Goal: Task Accomplishment & Management: Use online tool/utility

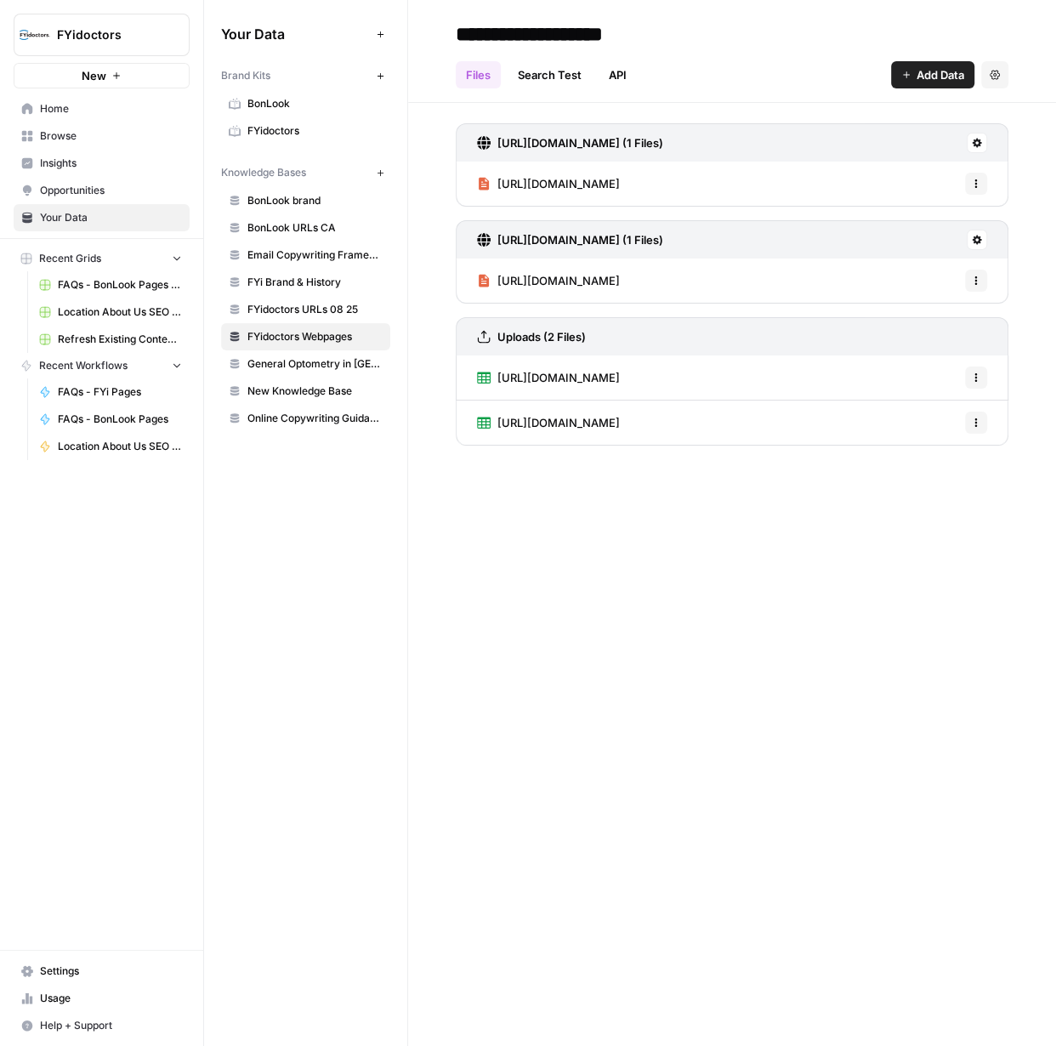
click at [66, 134] on span "Browse" at bounding box center [111, 135] width 142 height 15
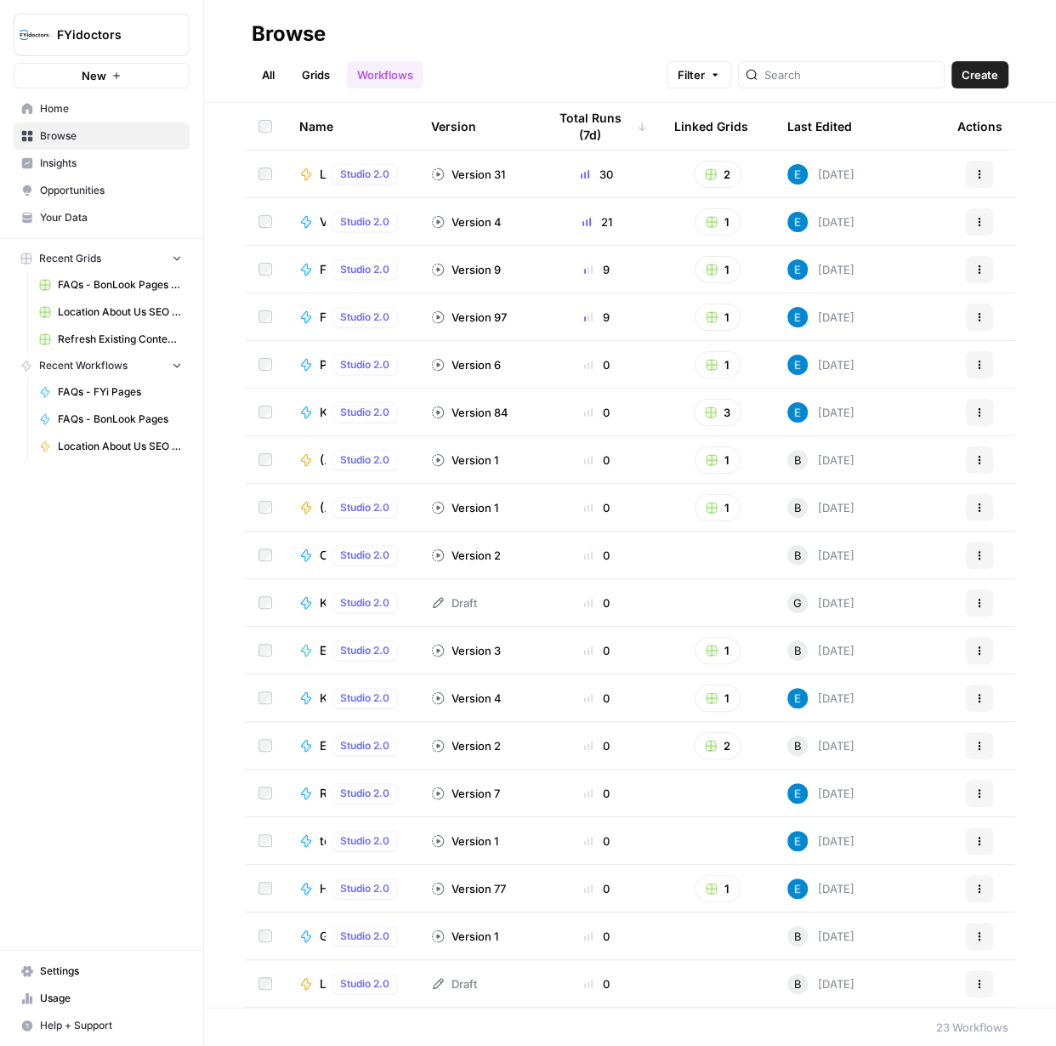
click at [307, 74] on link "Grids" at bounding box center [316, 74] width 48 height 27
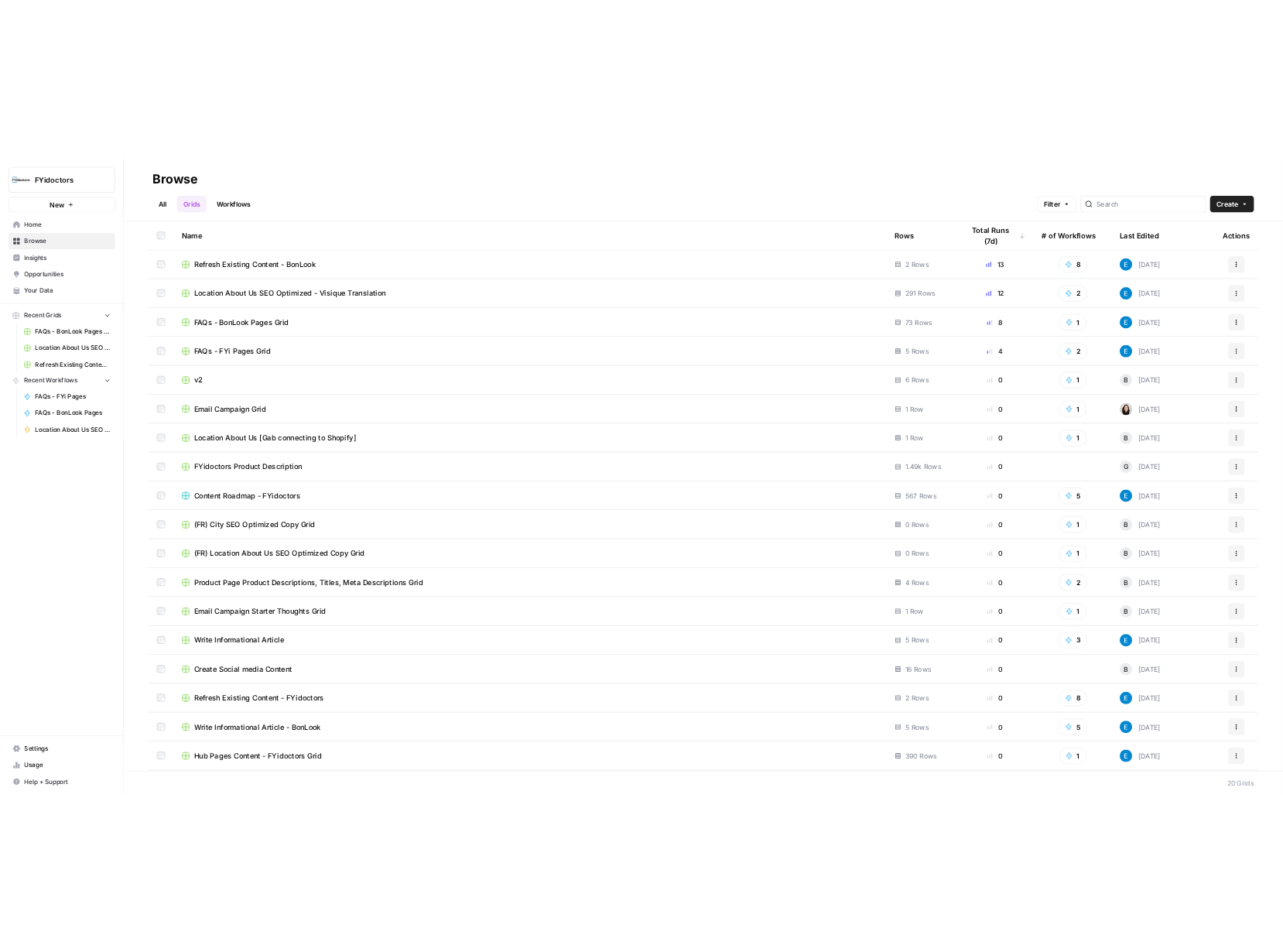
scroll to position [86, 0]
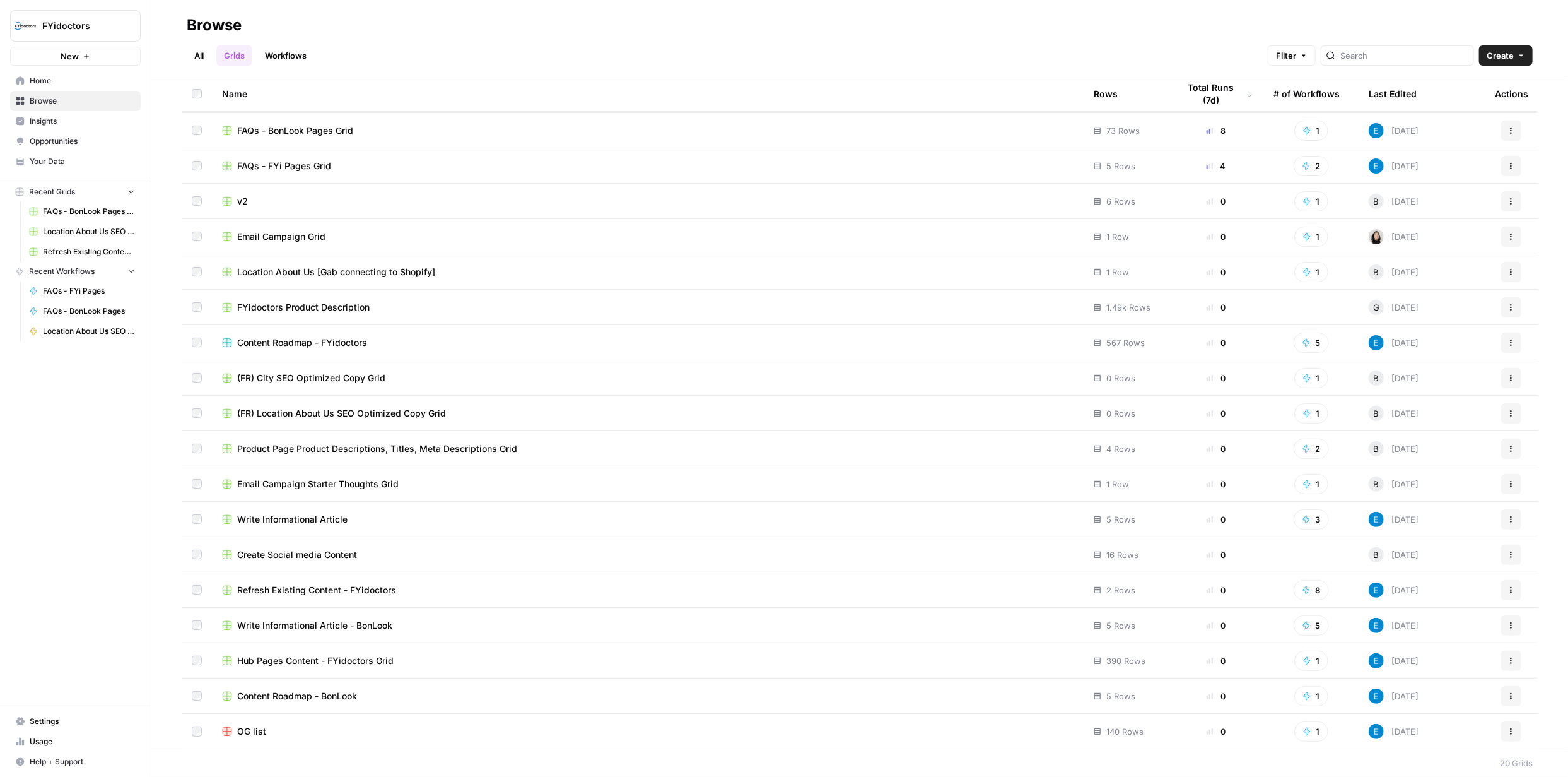
click at [341, 339] on span "Content Roadmap - FYidoctors" at bounding box center [302, 342] width 130 height 13
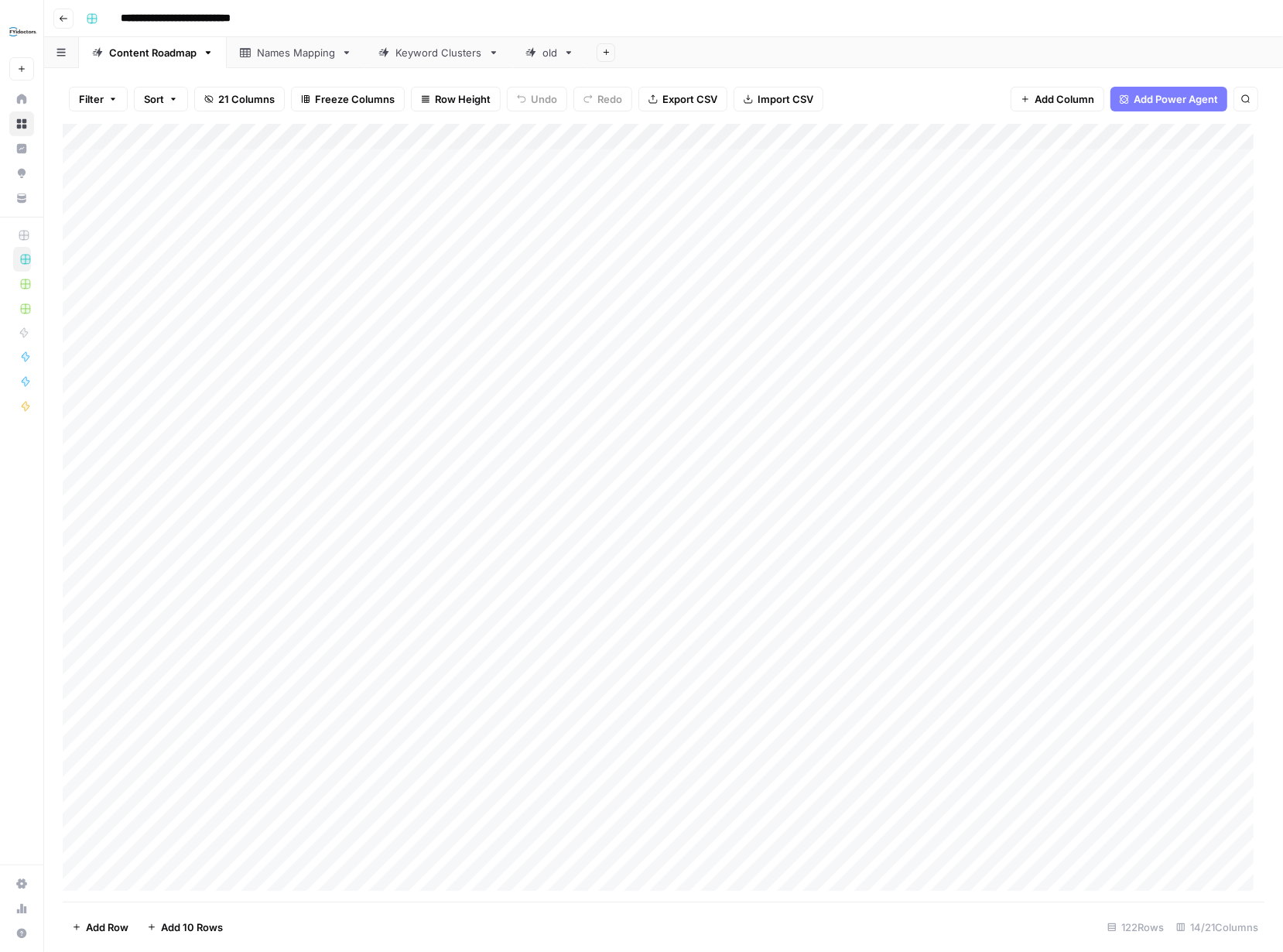
click at [153, 136] on div "Add Column" at bounding box center [663, 512] width 1202 height 778
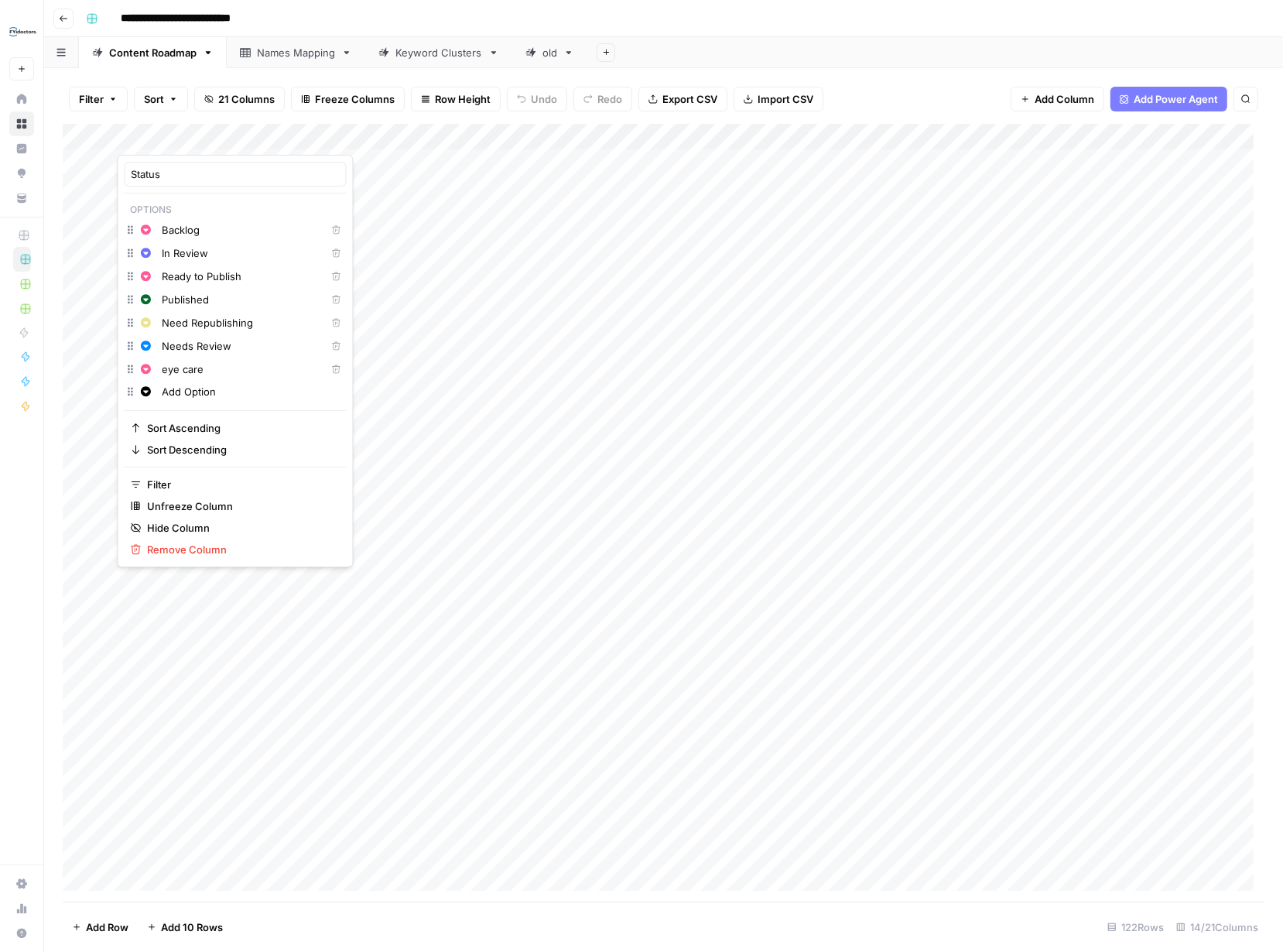
click at [182, 304] on input "Published" at bounding box center [240, 299] width 157 height 15
click at [171, 96] on icon "button" at bounding box center [173, 99] width 9 height 9
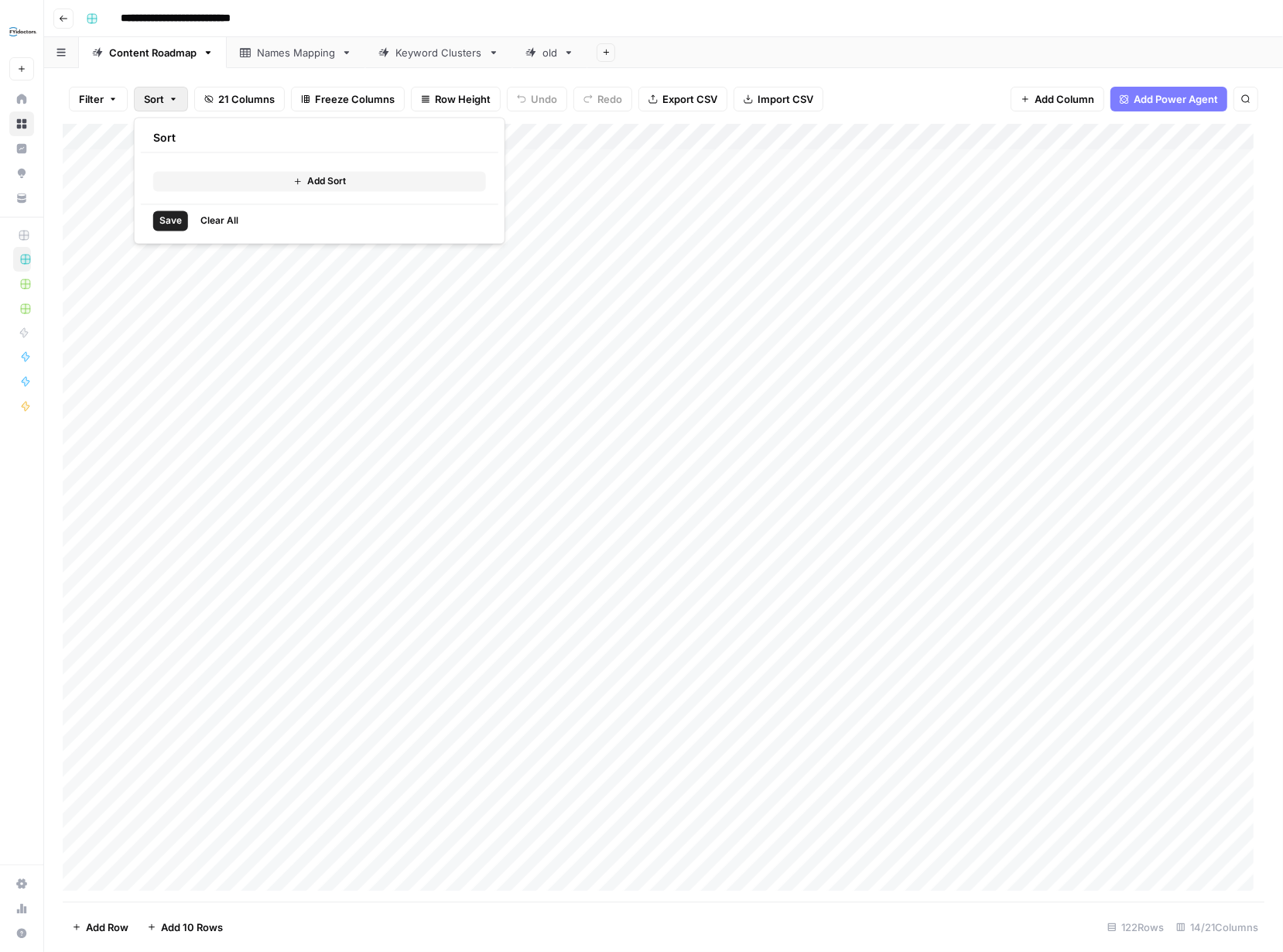
click at [258, 180] on button "Add Sort" at bounding box center [319, 181] width 333 height 20
click at [283, 181] on input "text" at bounding box center [276, 177] width 157 height 15
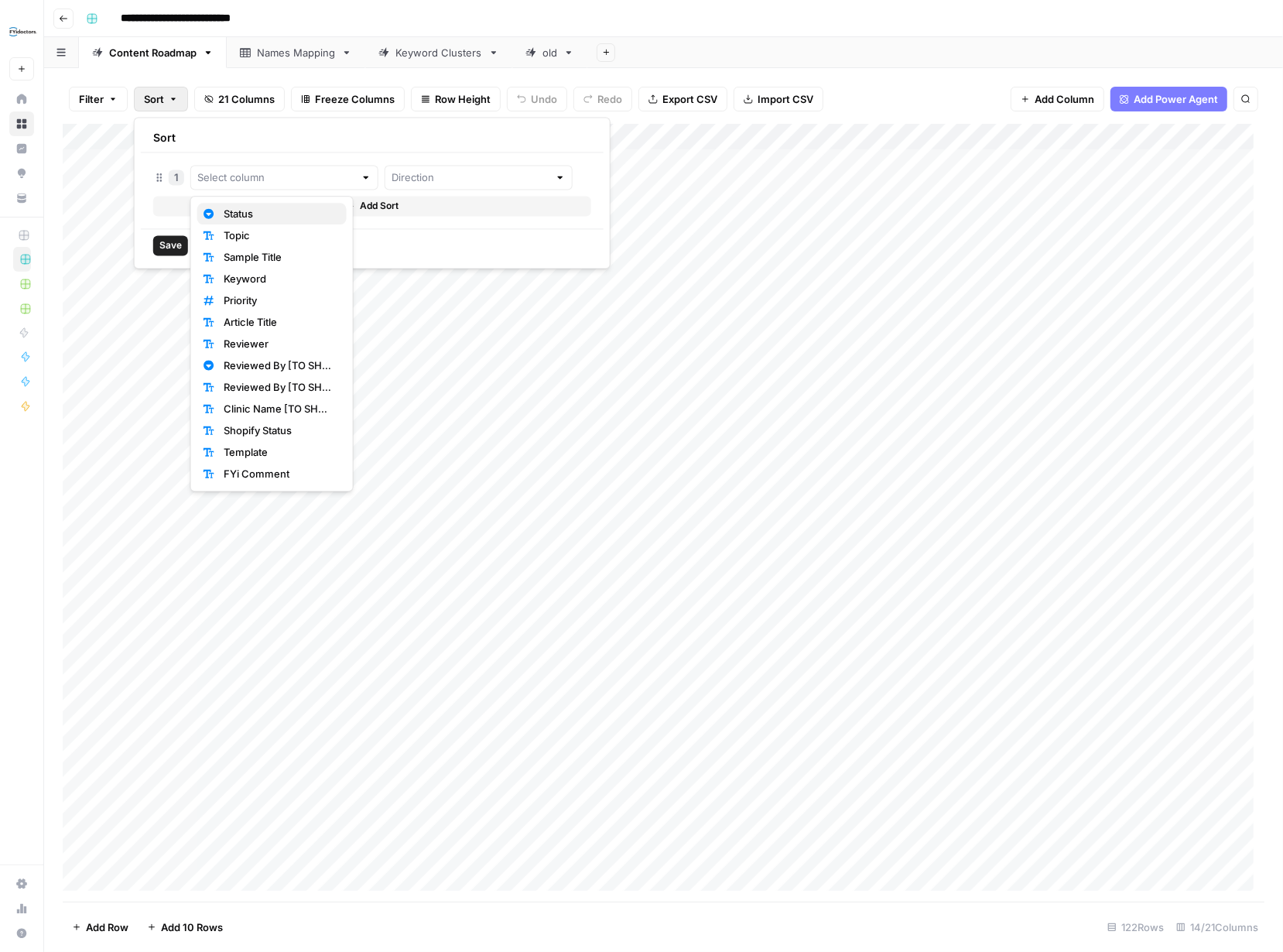
click at [228, 212] on span "Status" at bounding box center [279, 213] width 111 height 15
type input "Status"
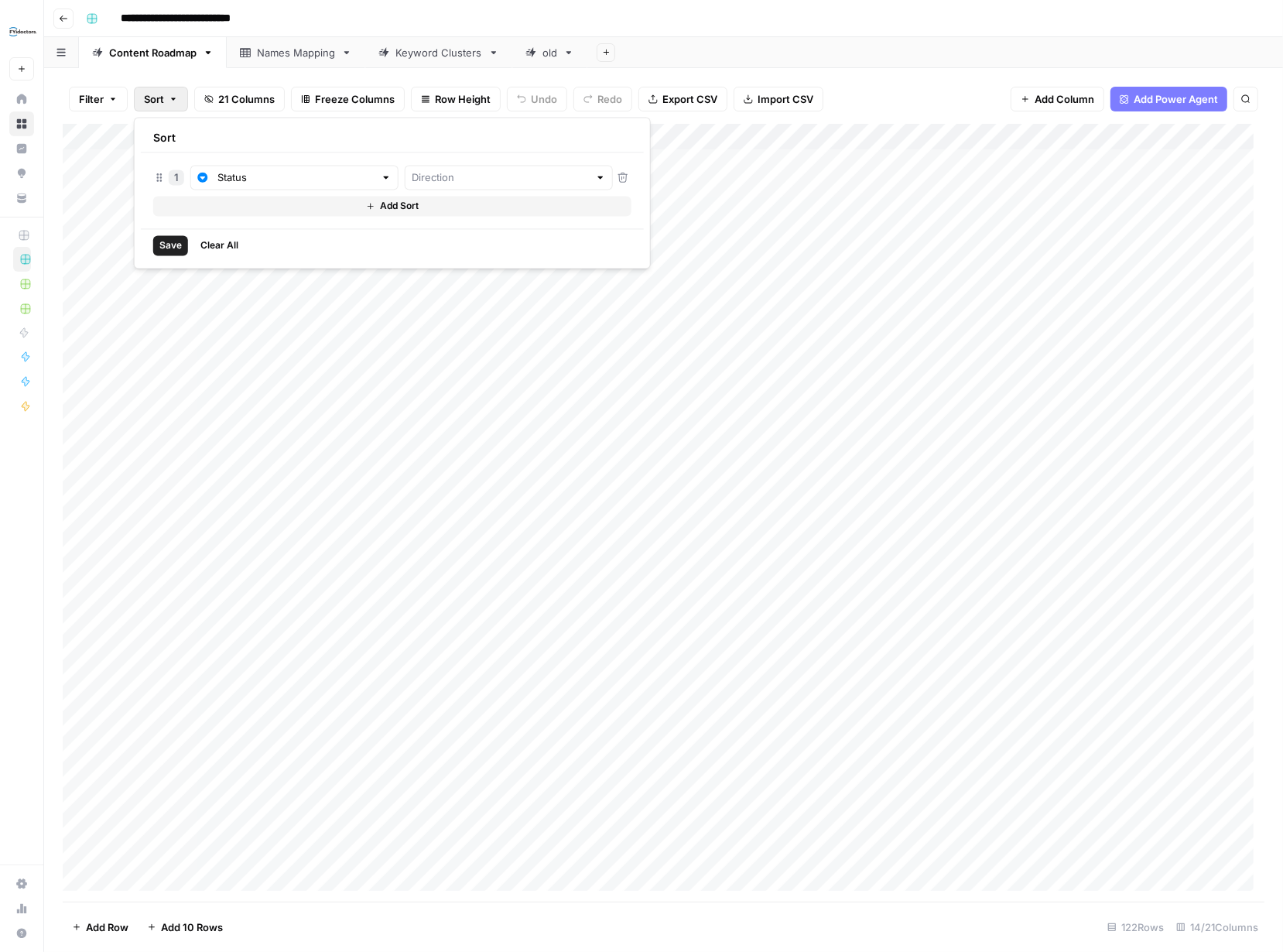
click at [595, 177] on div at bounding box center [601, 177] width 11 height 15
click at [272, 220] on div "1 Status Add Sort" at bounding box center [392, 190] width 503 height 76
click at [228, 241] on span "Clear All" at bounding box center [219, 245] width 38 height 14
click at [743, 33] on header "**********" at bounding box center [663, 18] width 1239 height 37
click at [176, 97] on icon "button" at bounding box center [173, 99] width 9 height 9
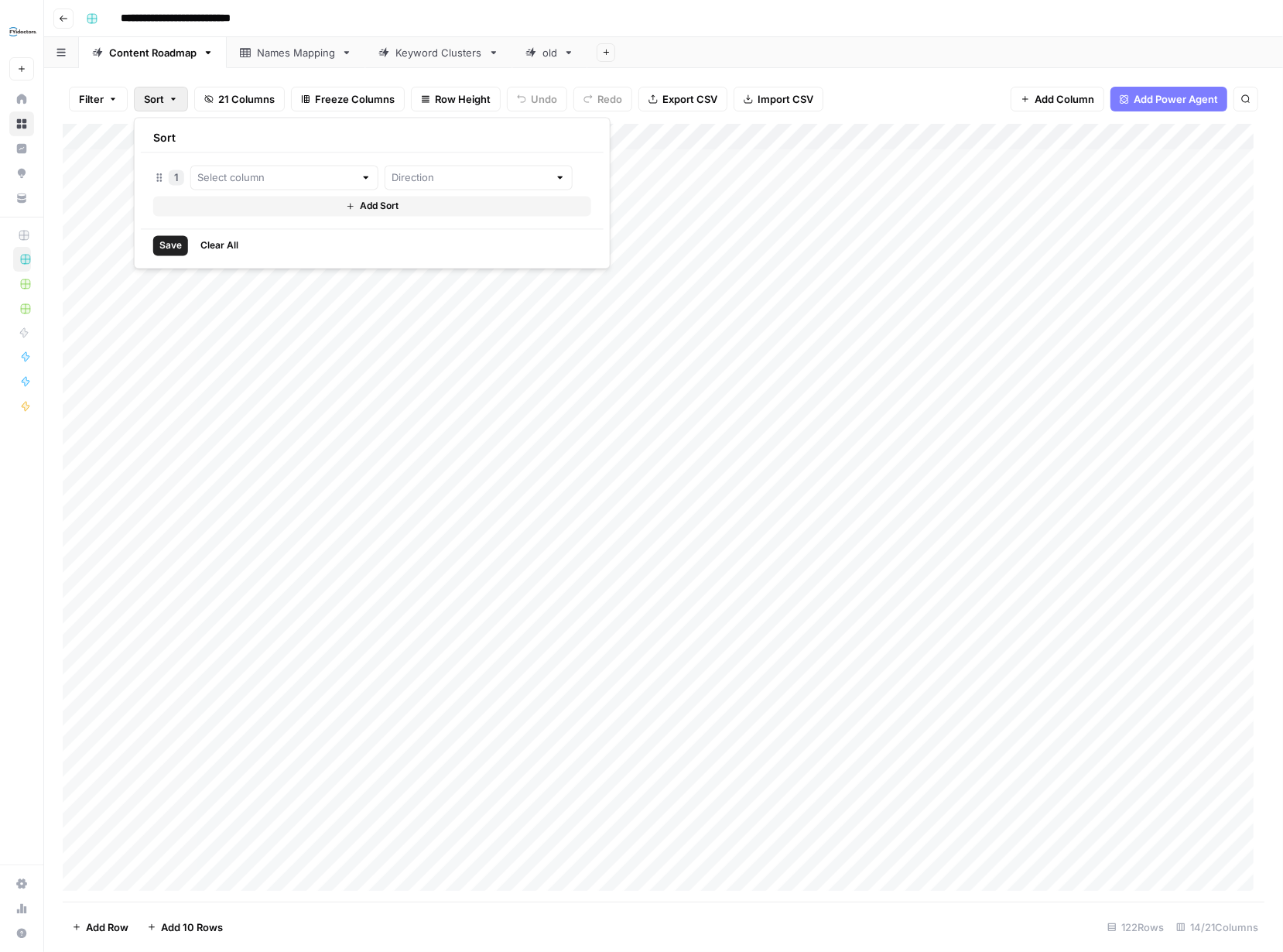
click at [598, 22] on div "**********" at bounding box center [674, 18] width 1188 height 25
click at [109, 96] on icon "button" at bounding box center [113, 99] width 9 height 9
click at [363, 168] on span "Add Filter" at bounding box center [383, 175] width 43 height 14
click at [274, 180] on div at bounding box center [280, 179] width 13 height 15
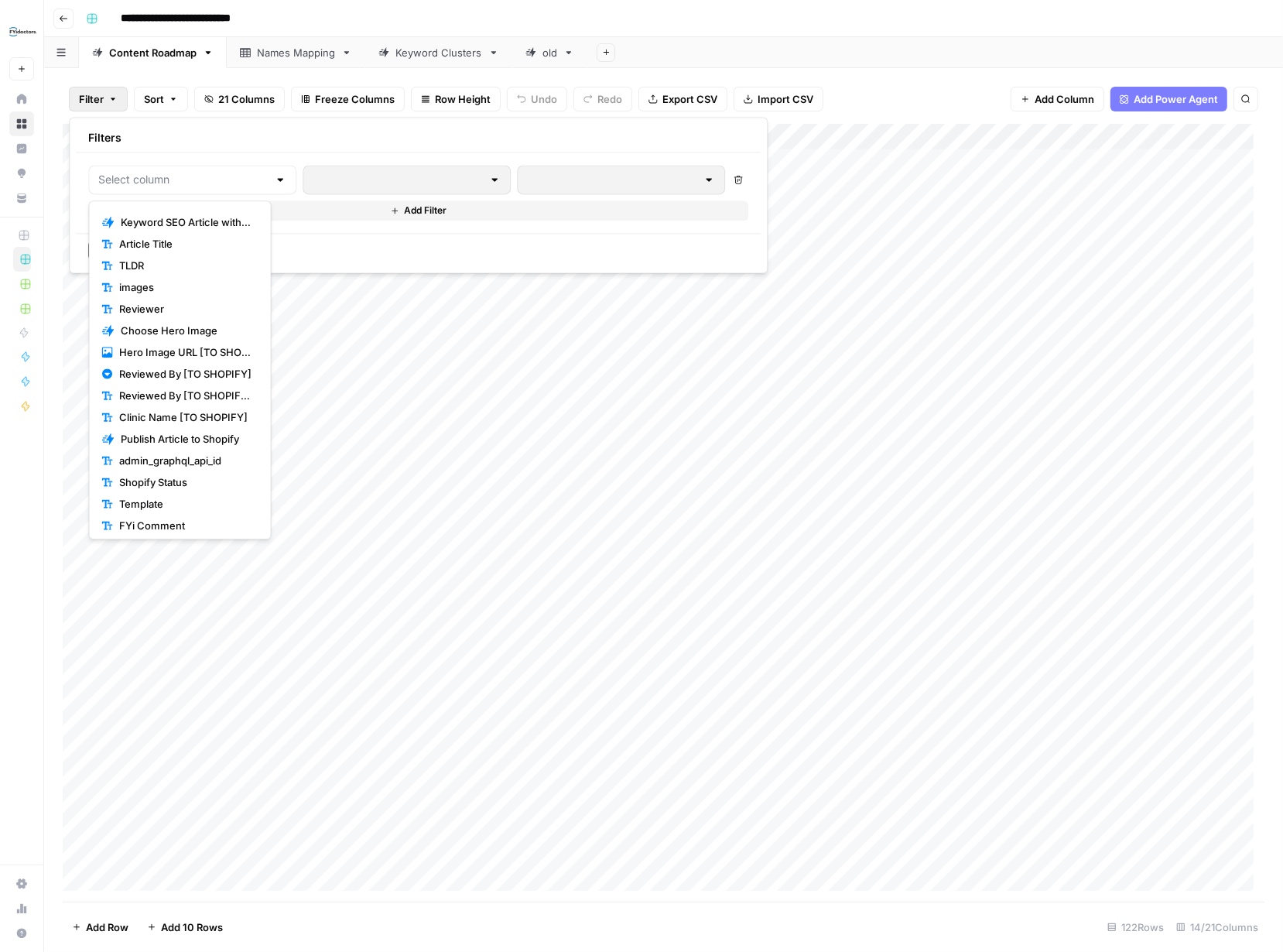
scroll to position [129, 0]
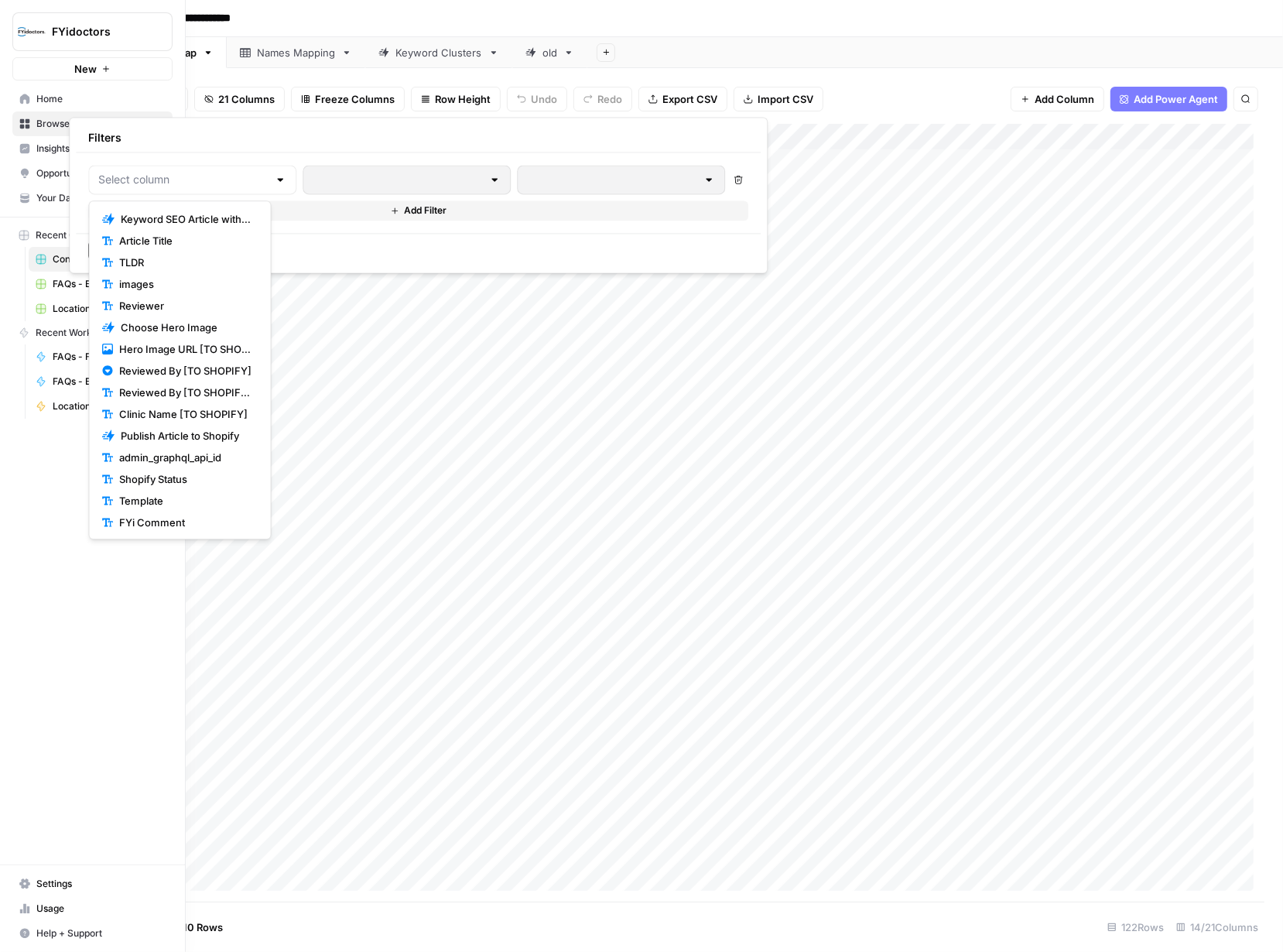
click at [35, 510] on div "FYidoctors New Home Browse Insights Opportunities Your Data Recent Grids Conten…" at bounding box center [92, 476] width 185 height 952
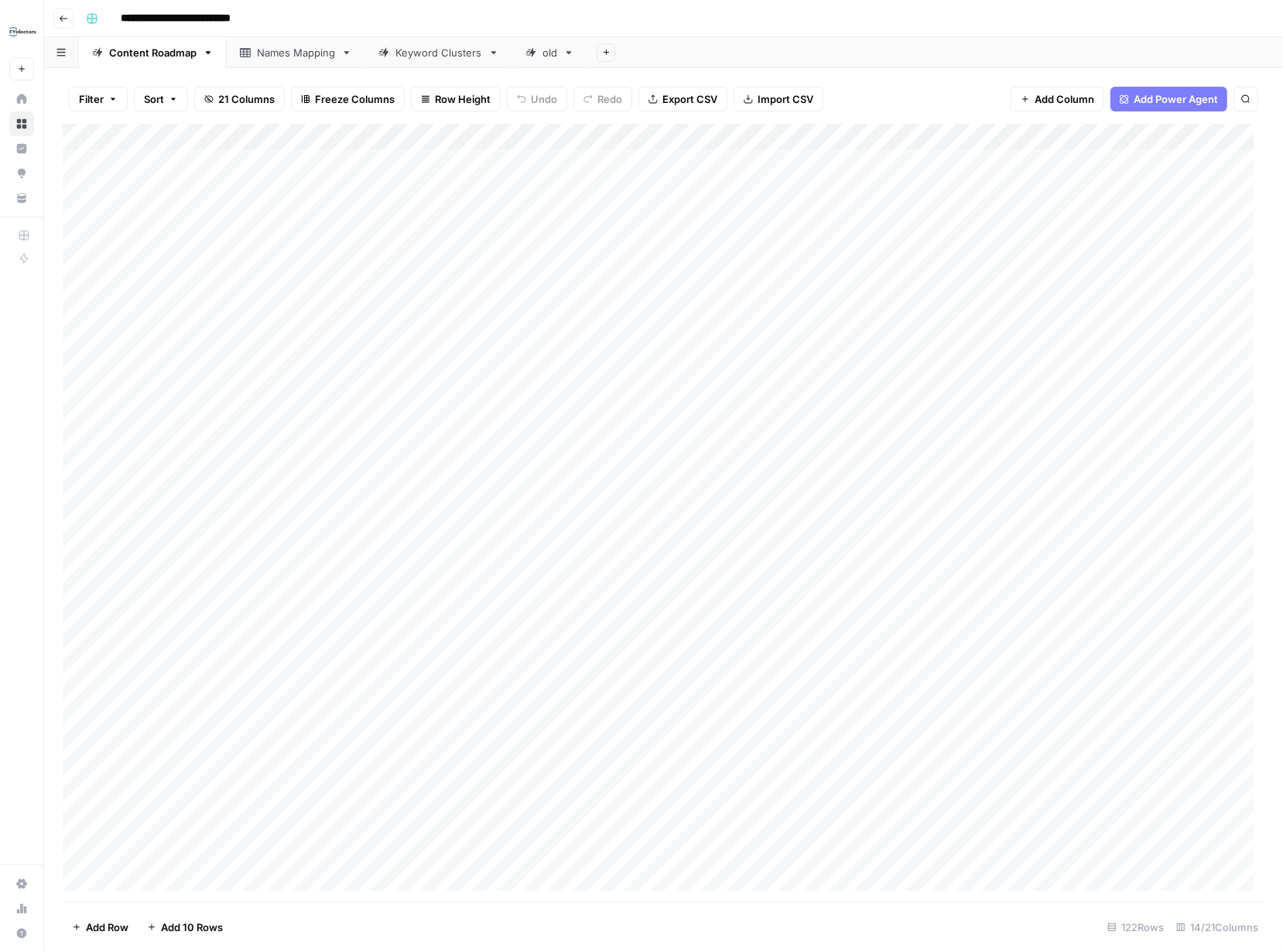
click at [247, 161] on div "Add Column" at bounding box center [663, 512] width 1202 height 778
click at [248, 161] on textarea "********" at bounding box center [335, 164] width 248 height 22
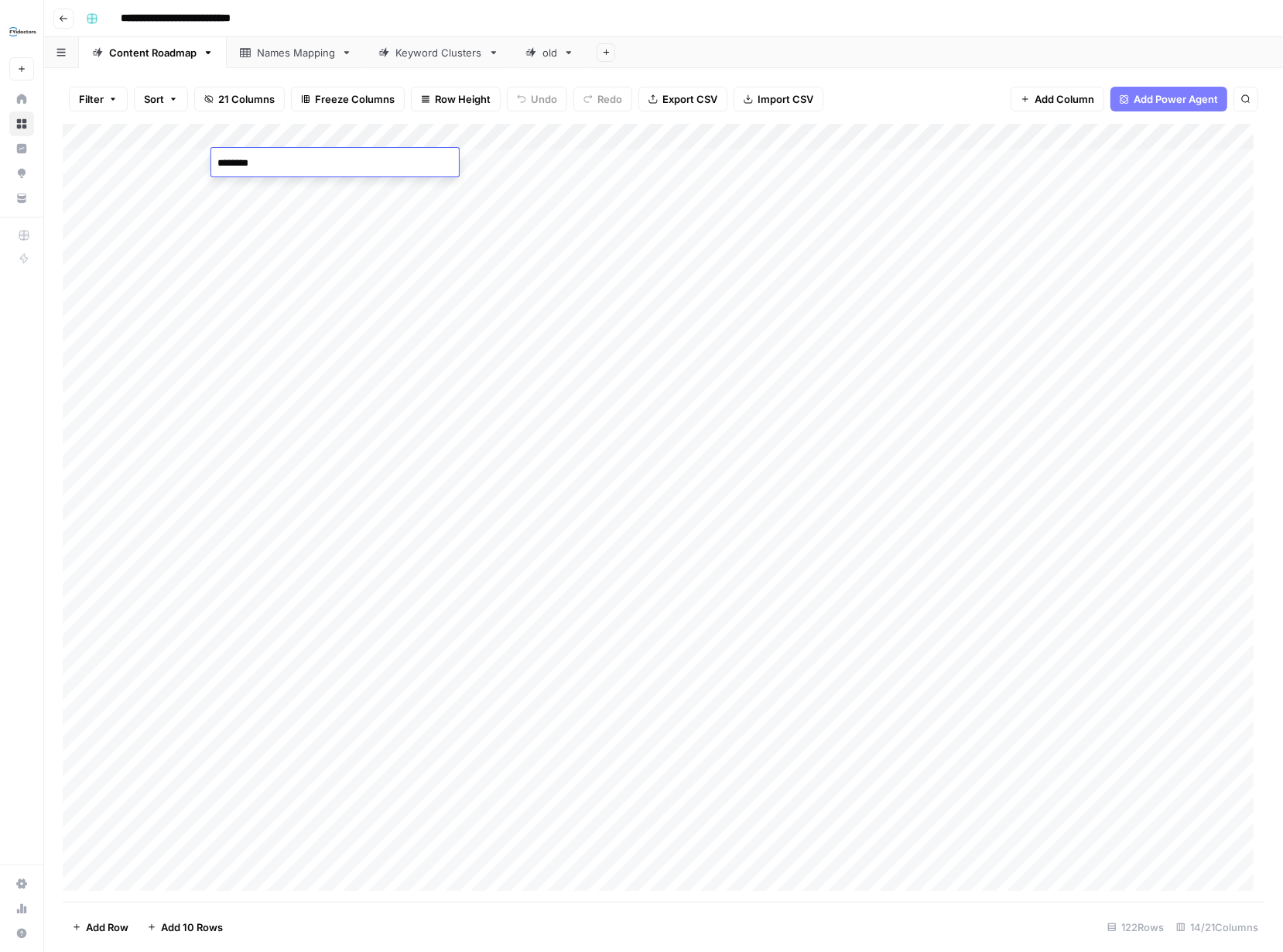
click at [248, 161] on textarea "********" at bounding box center [335, 164] width 248 height 22
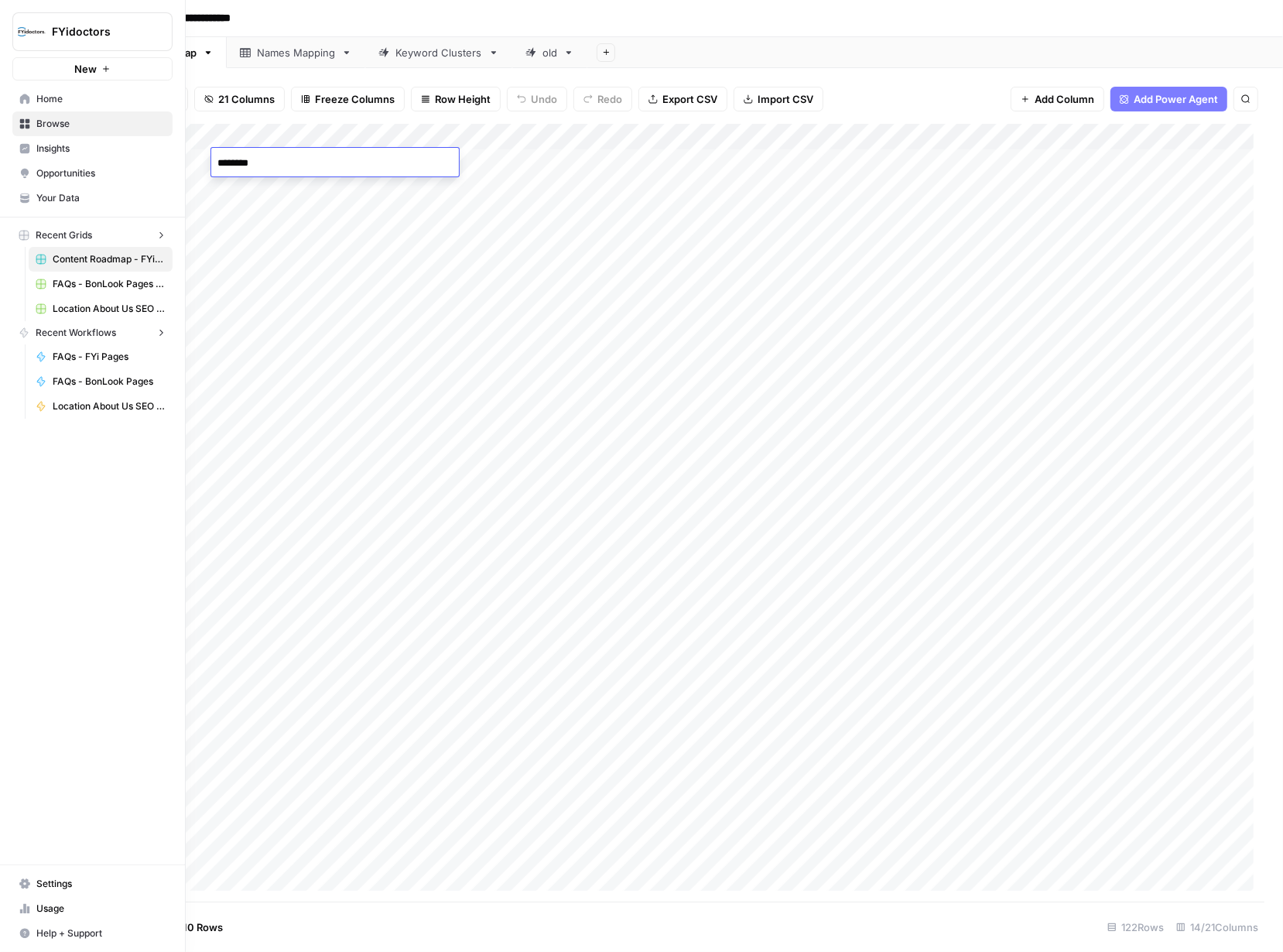
click at [24, 455] on div "FYidoctors New Home Browse Insights Opportunities Your Data Recent Grids Conten…" at bounding box center [92, 476] width 185 height 952
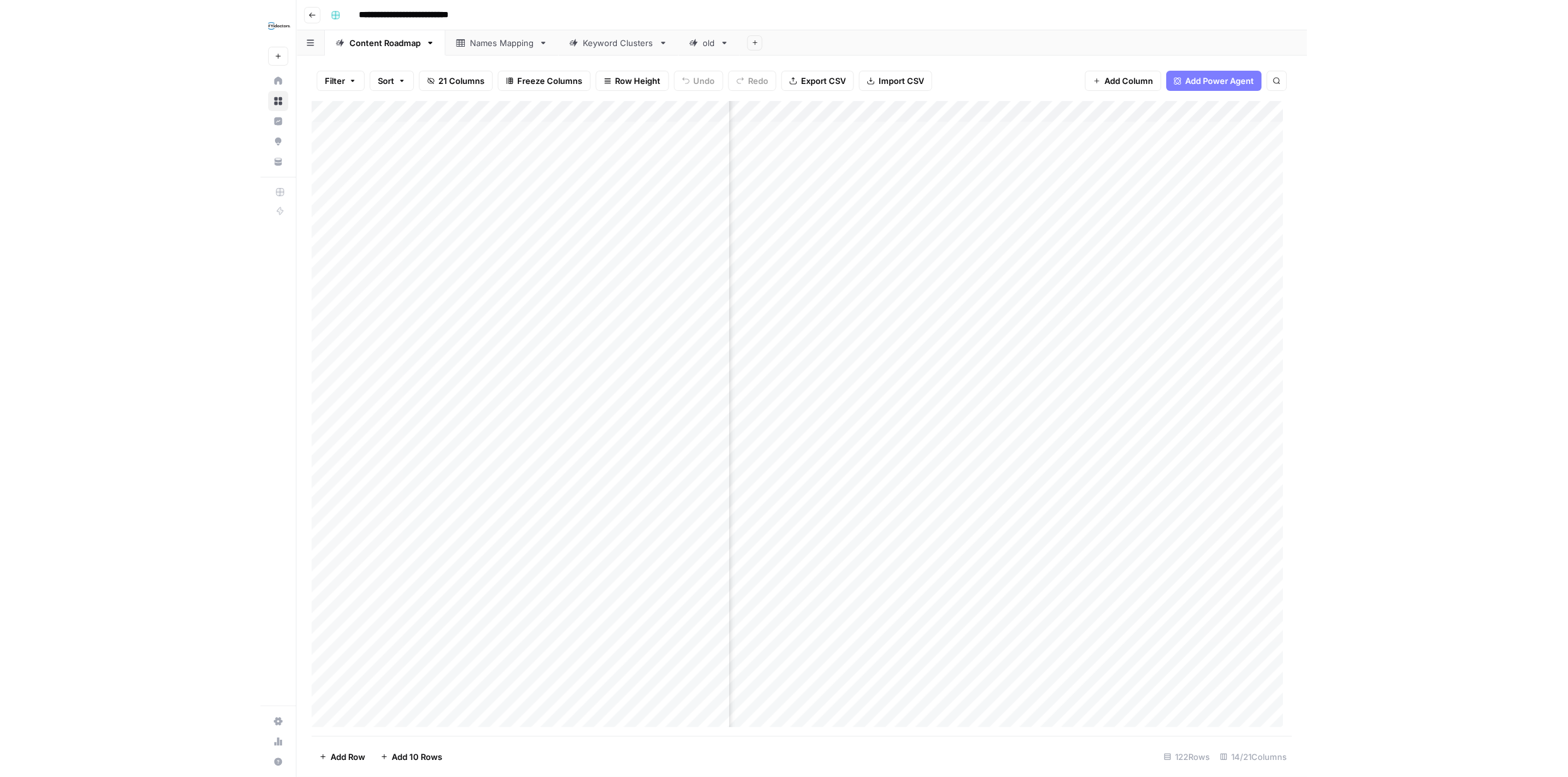
scroll to position [0, 380]
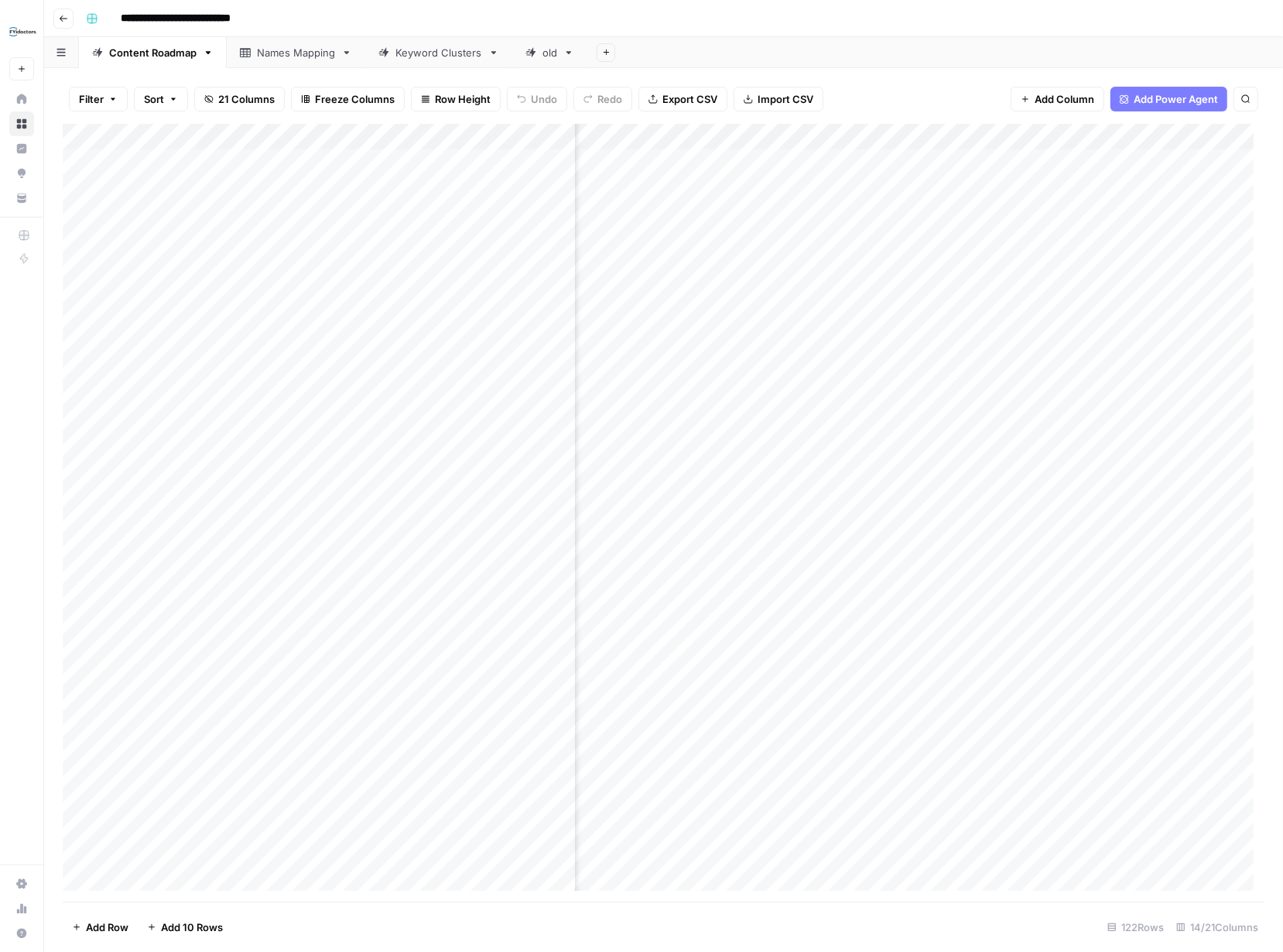
click at [851, 159] on div "Add Column" at bounding box center [663, 512] width 1202 height 778
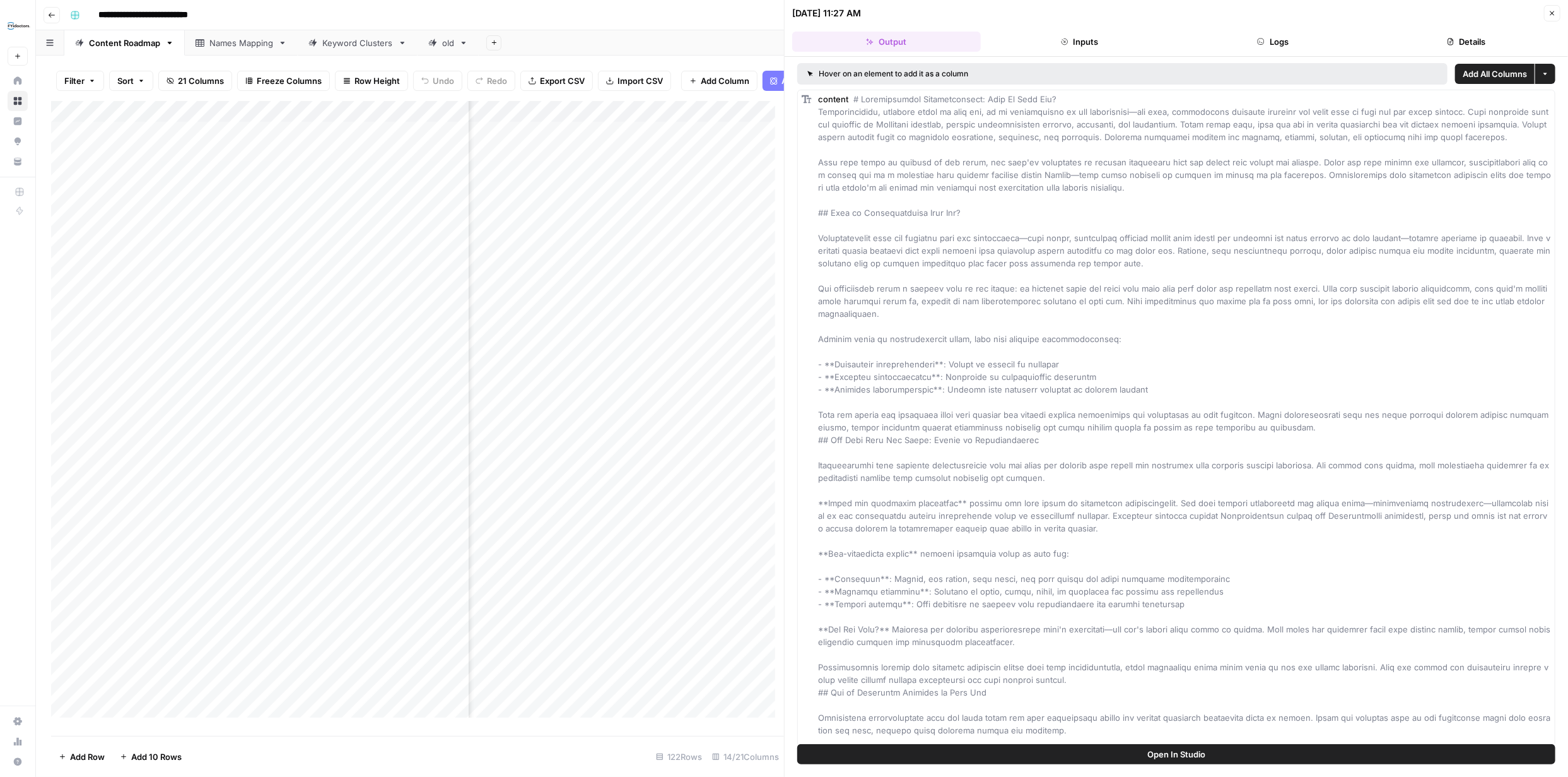
click at [1550, 10] on icon "button" at bounding box center [1552, 13] width 7 height 7
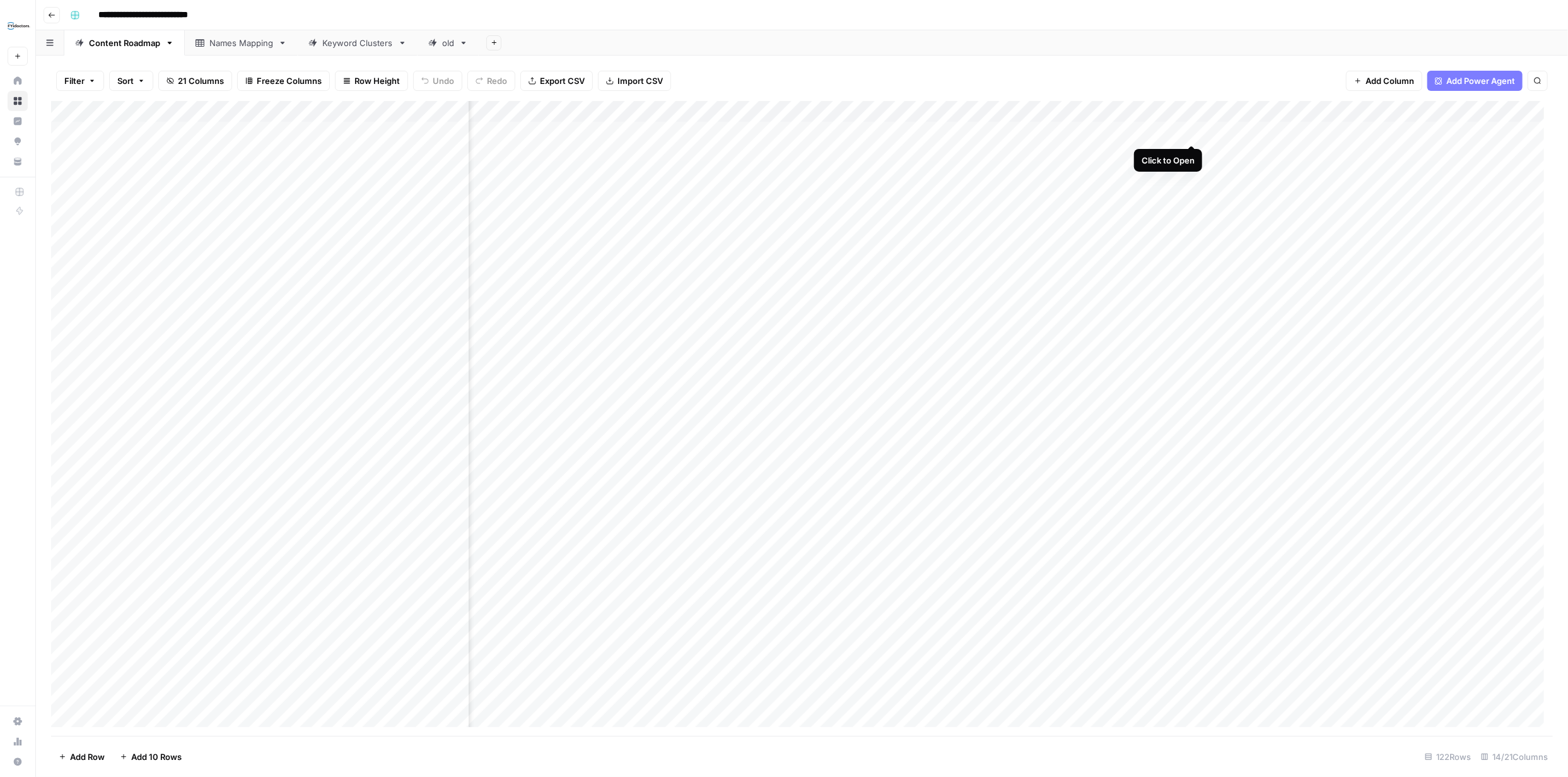
click at [1190, 130] on div "Add Column" at bounding box center [802, 419] width 1502 height 635
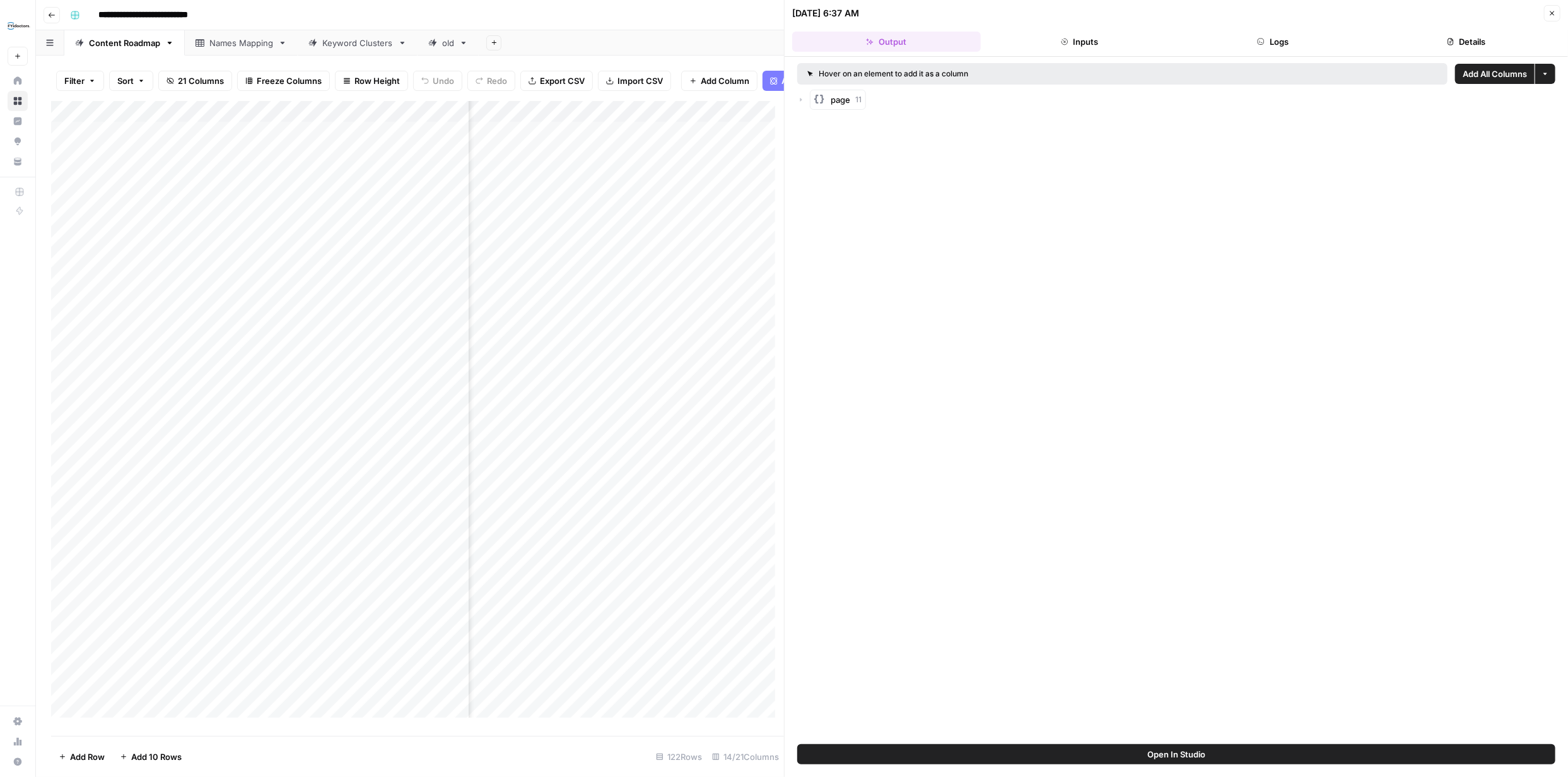
click at [1554, 10] on icon "button" at bounding box center [1552, 13] width 7 height 7
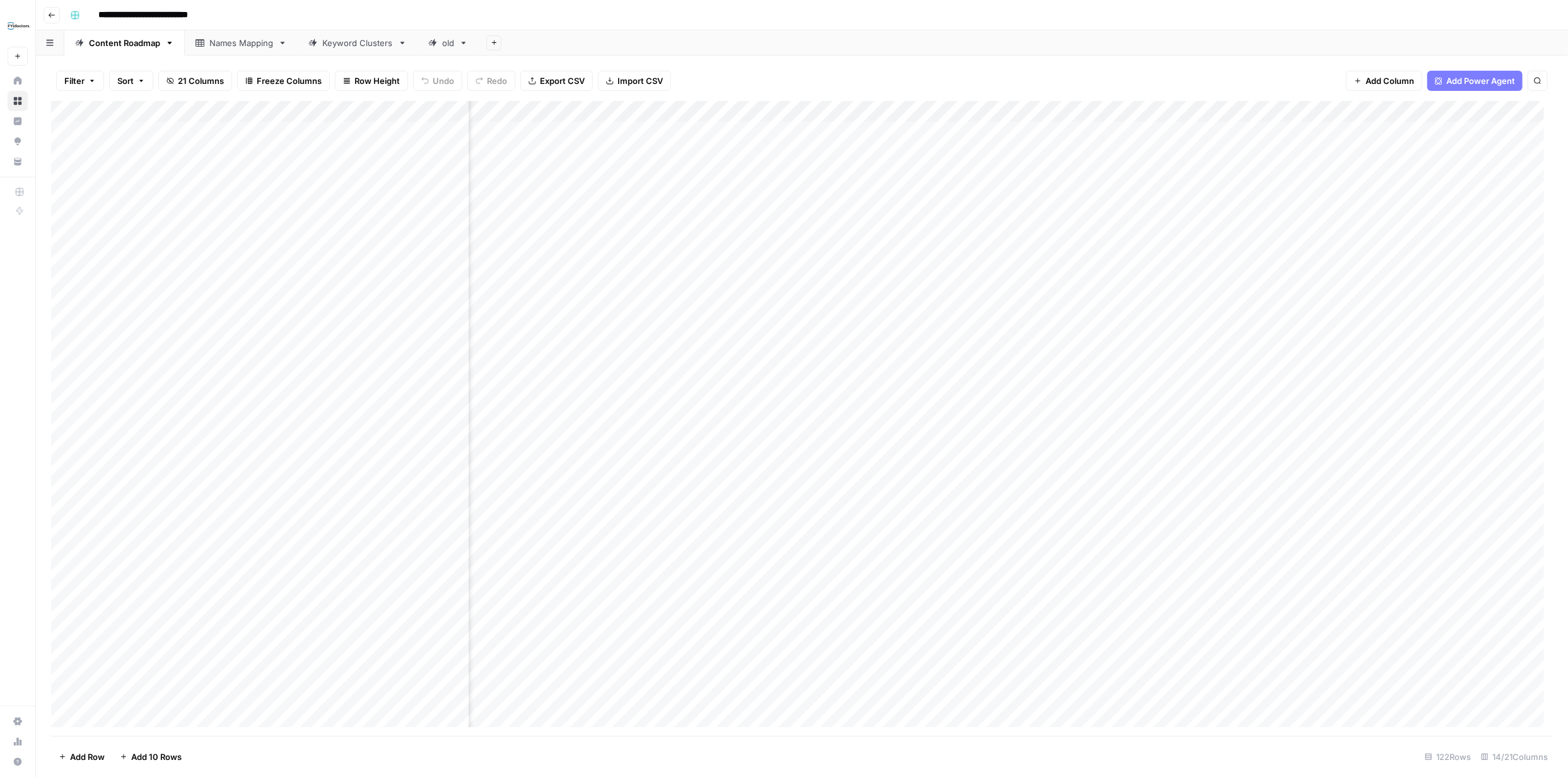
click at [1421, 129] on div "Add Column" at bounding box center [802, 419] width 1502 height 635
click at [147, 81] on button "Sort" at bounding box center [131, 80] width 45 height 20
click at [220, 140] on input "text" at bounding box center [225, 144] width 128 height 13
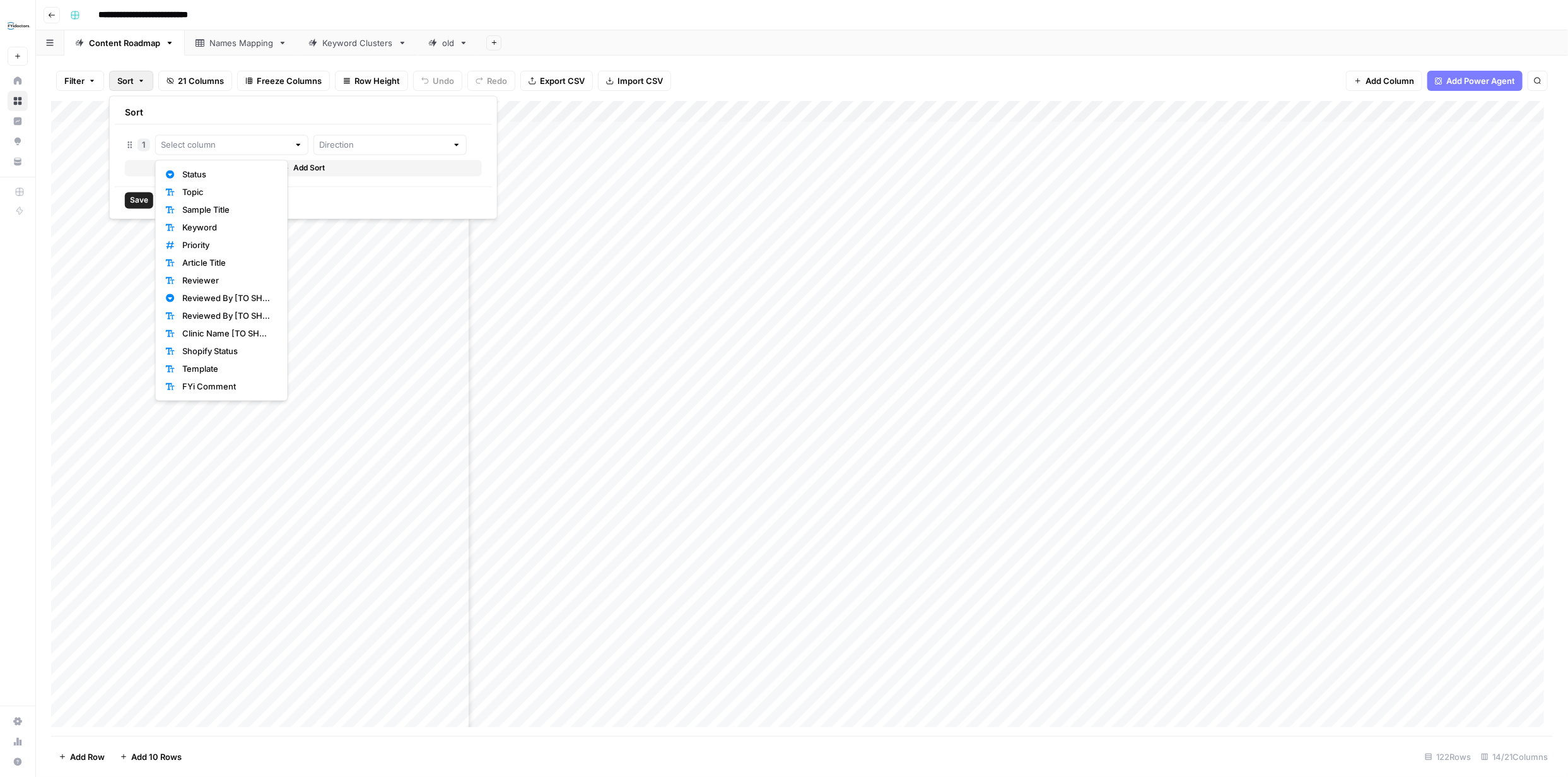
click at [213, 171] on span "Status" at bounding box center [228, 174] width 90 height 13
type input "Status"
click at [142, 197] on span "Save" at bounding box center [139, 200] width 19 height 11
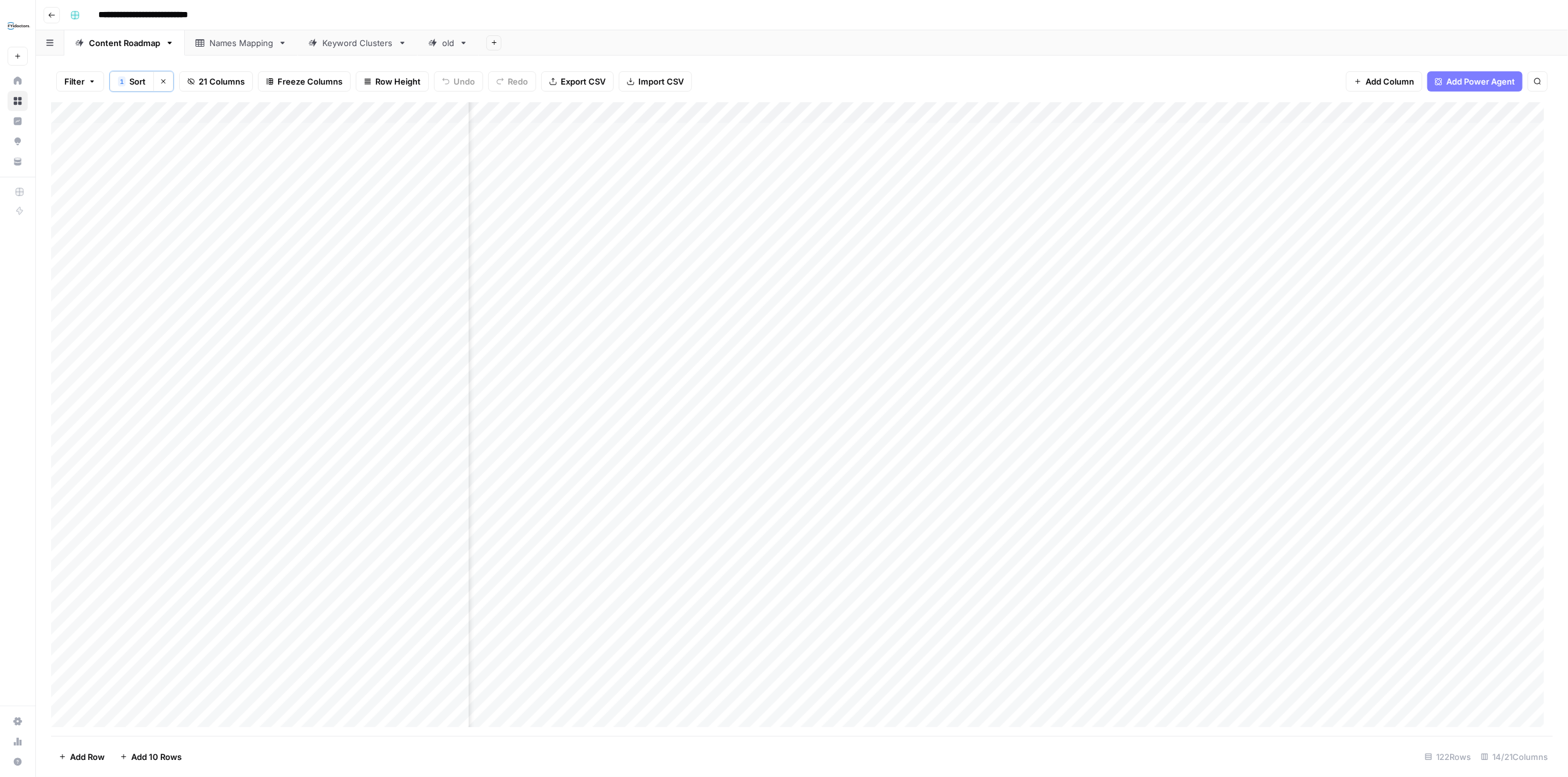
click at [107, 112] on div "Add Column" at bounding box center [802, 419] width 1502 height 634
click at [167, 246] on input "Published" at bounding box center [196, 245] width 128 height 13
click at [122, 247] on icon "button" at bounding box center [119, 246] width 9 height 9
click at [684, 18] on div "**********" at bounding box center [811, 15] width 1491 height 20
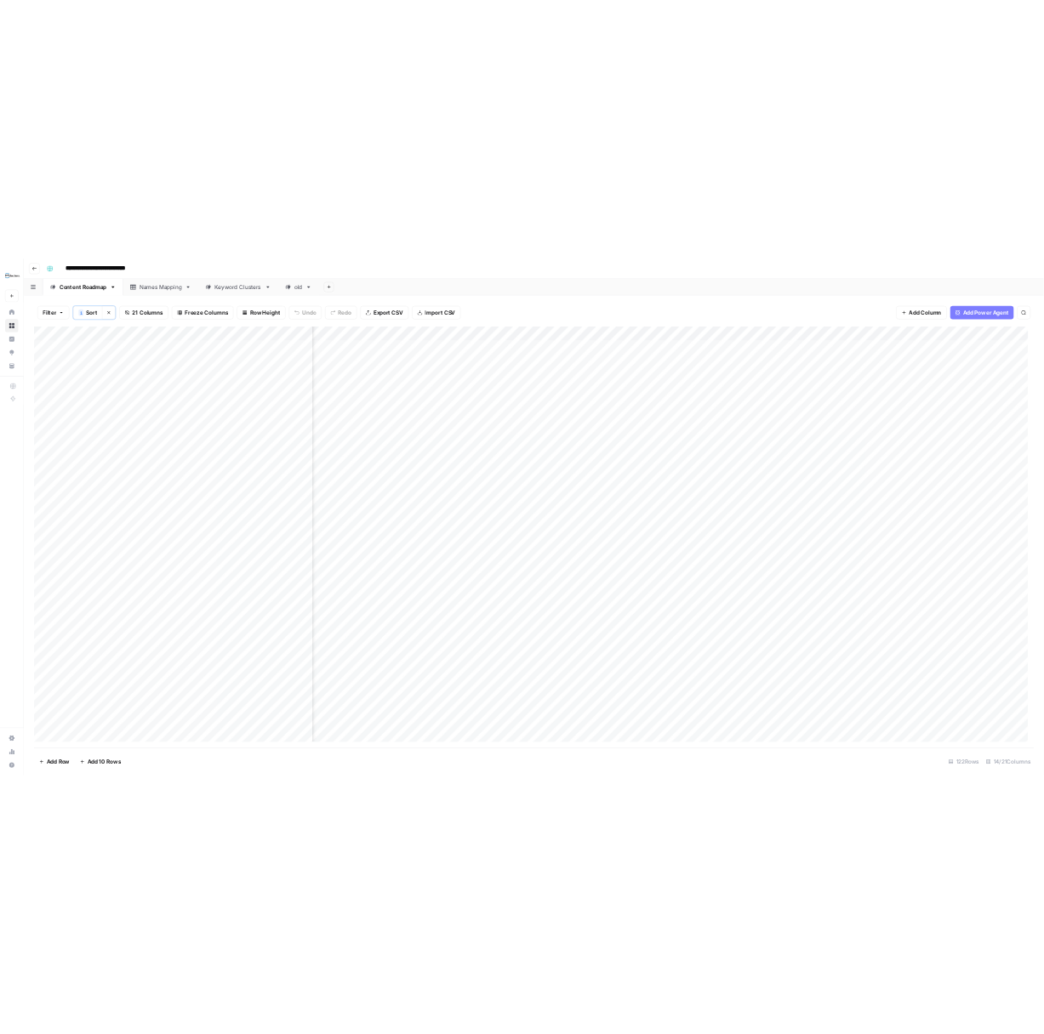
scroll to position [0, 512]
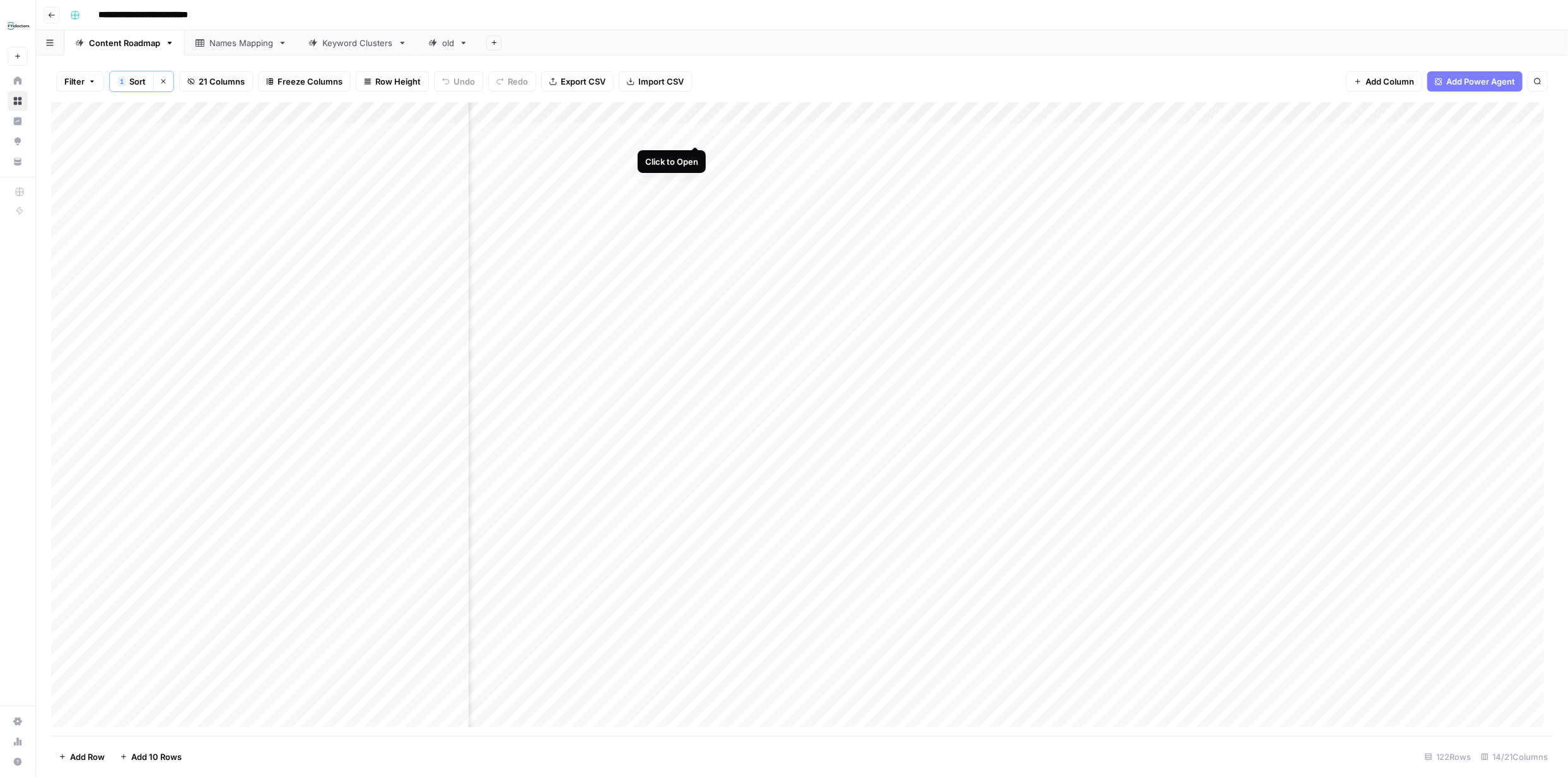
click at [694, 130] on div "Add Column" at bounding box center [802, 419] width 1502 height 634
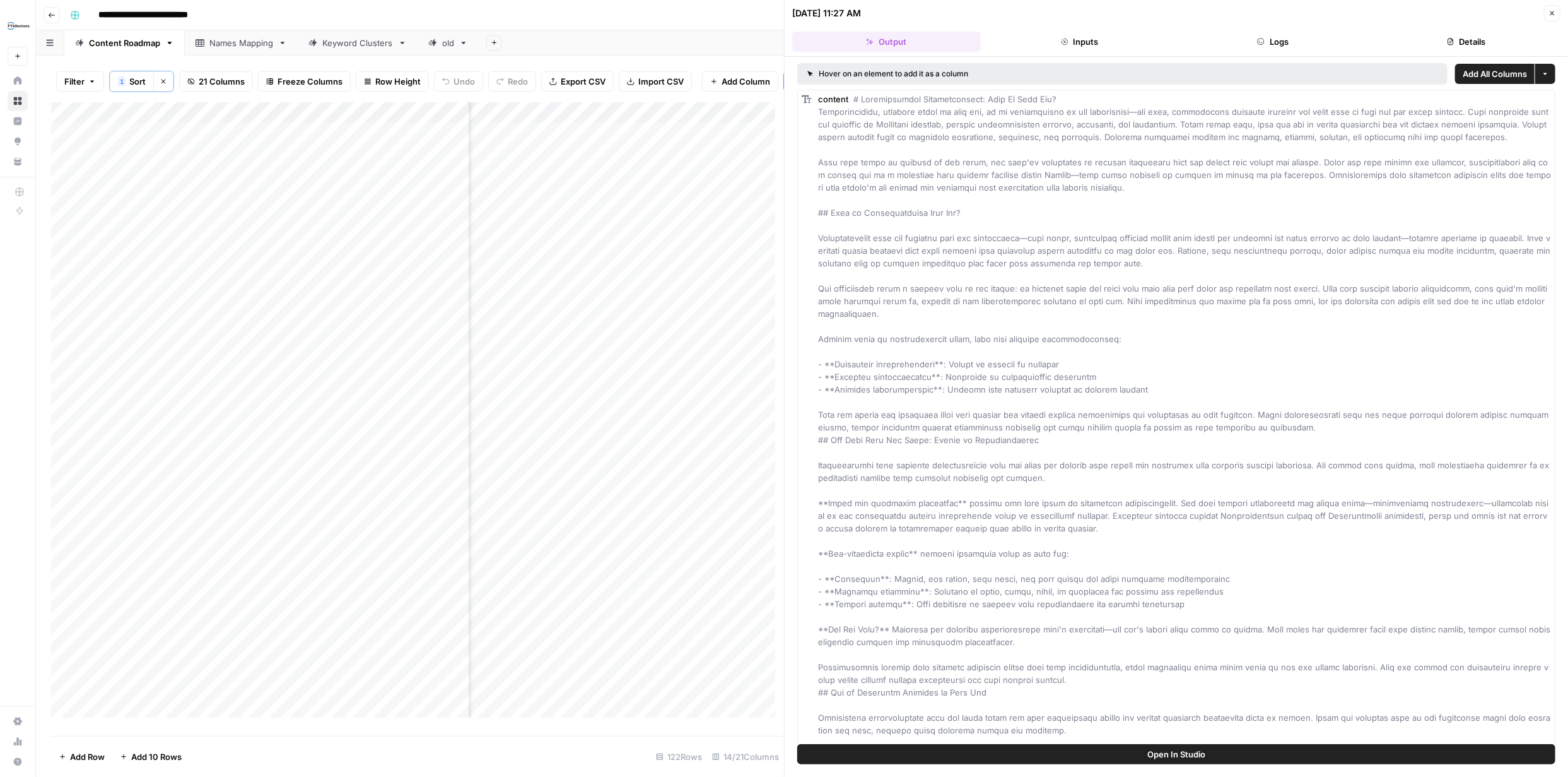
click at [1074, 36] on button "Inputs" at bounding box center [1080, 42] width 188 height 20
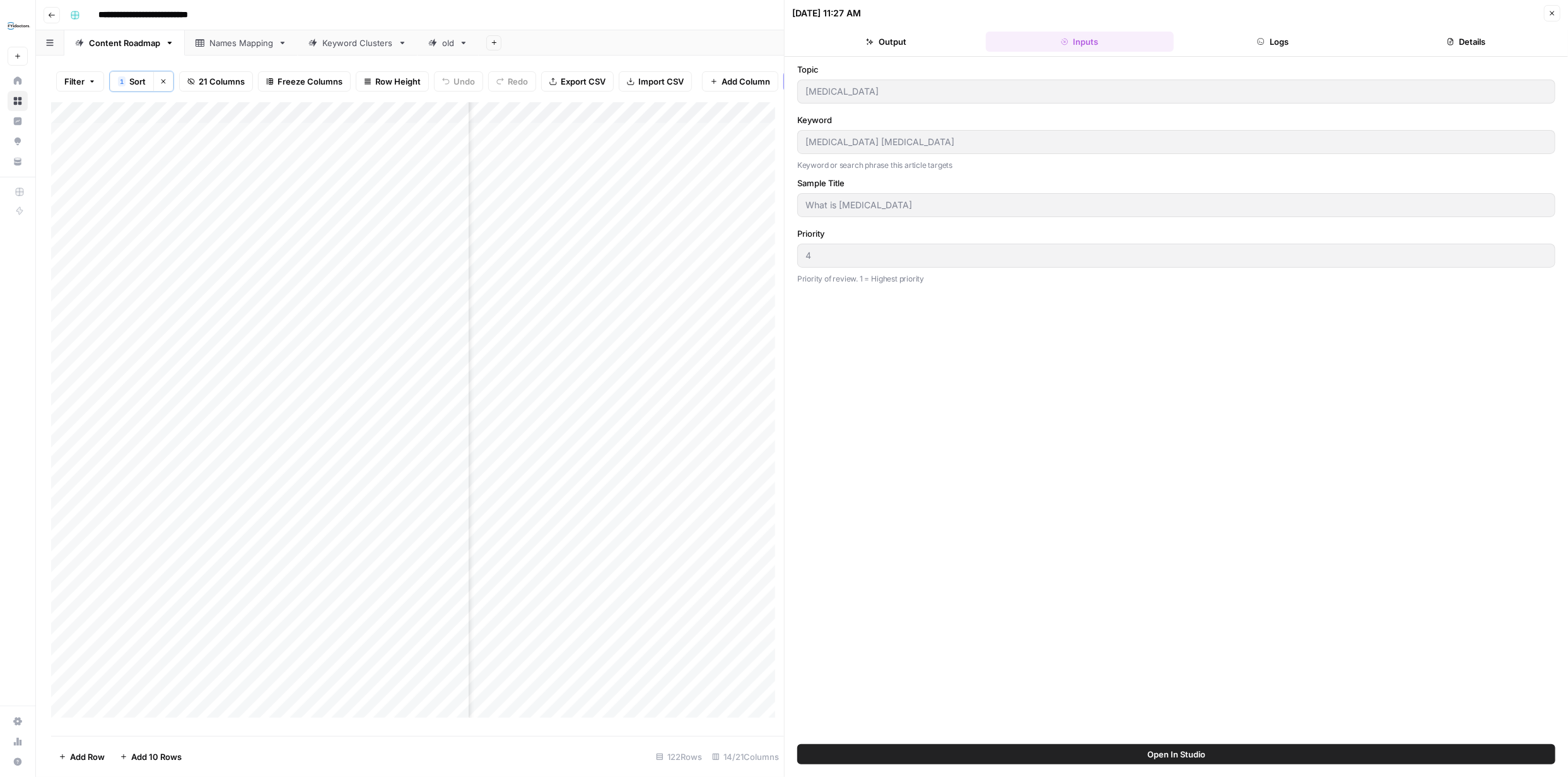
click at [1272, 39] on button "Logs" at bounding box center [1274, 42] width 188 height 20
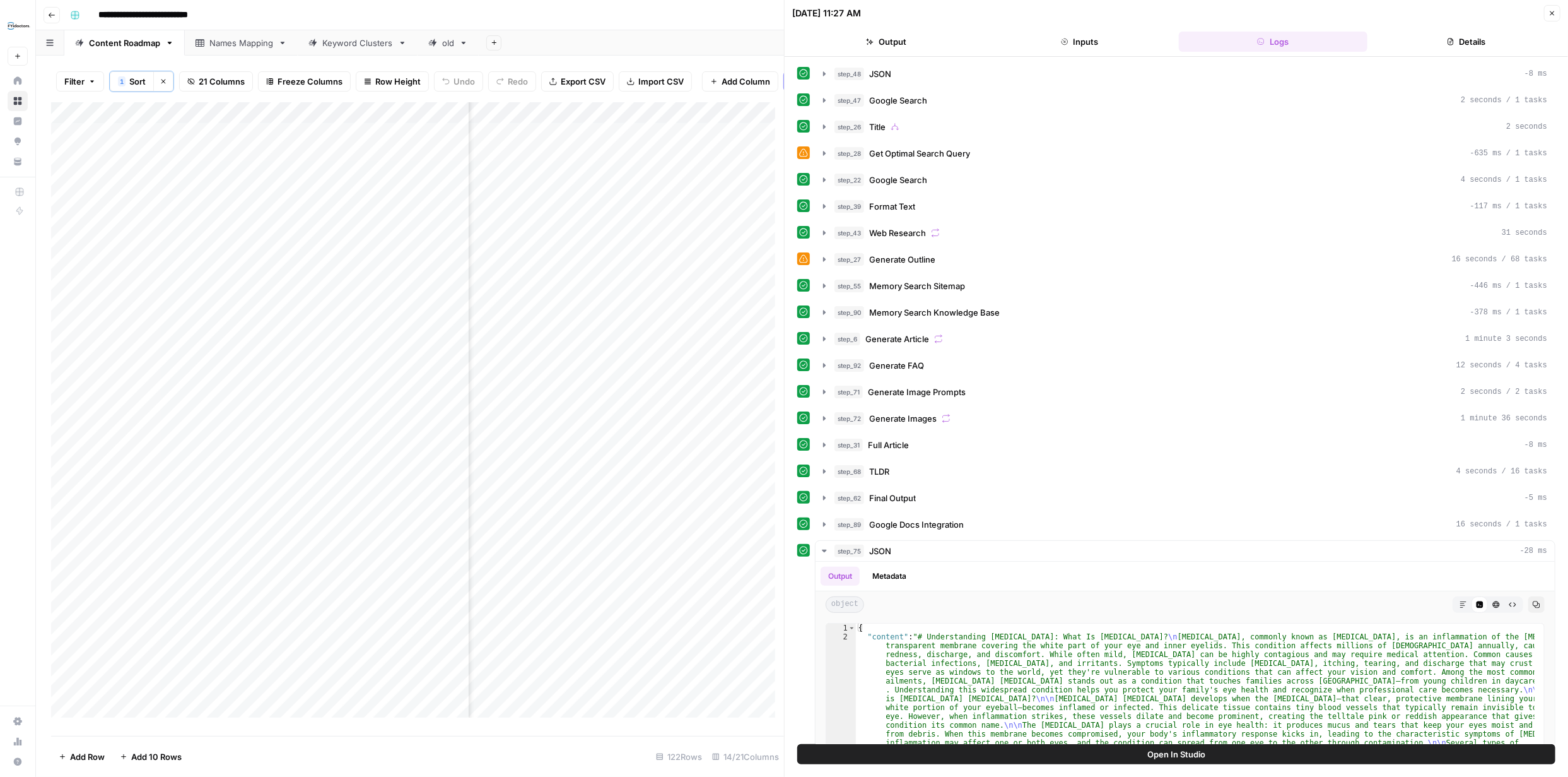
click at [1468, 36] on button "Details" at bounding box center [1467, 42] width 188 height 20
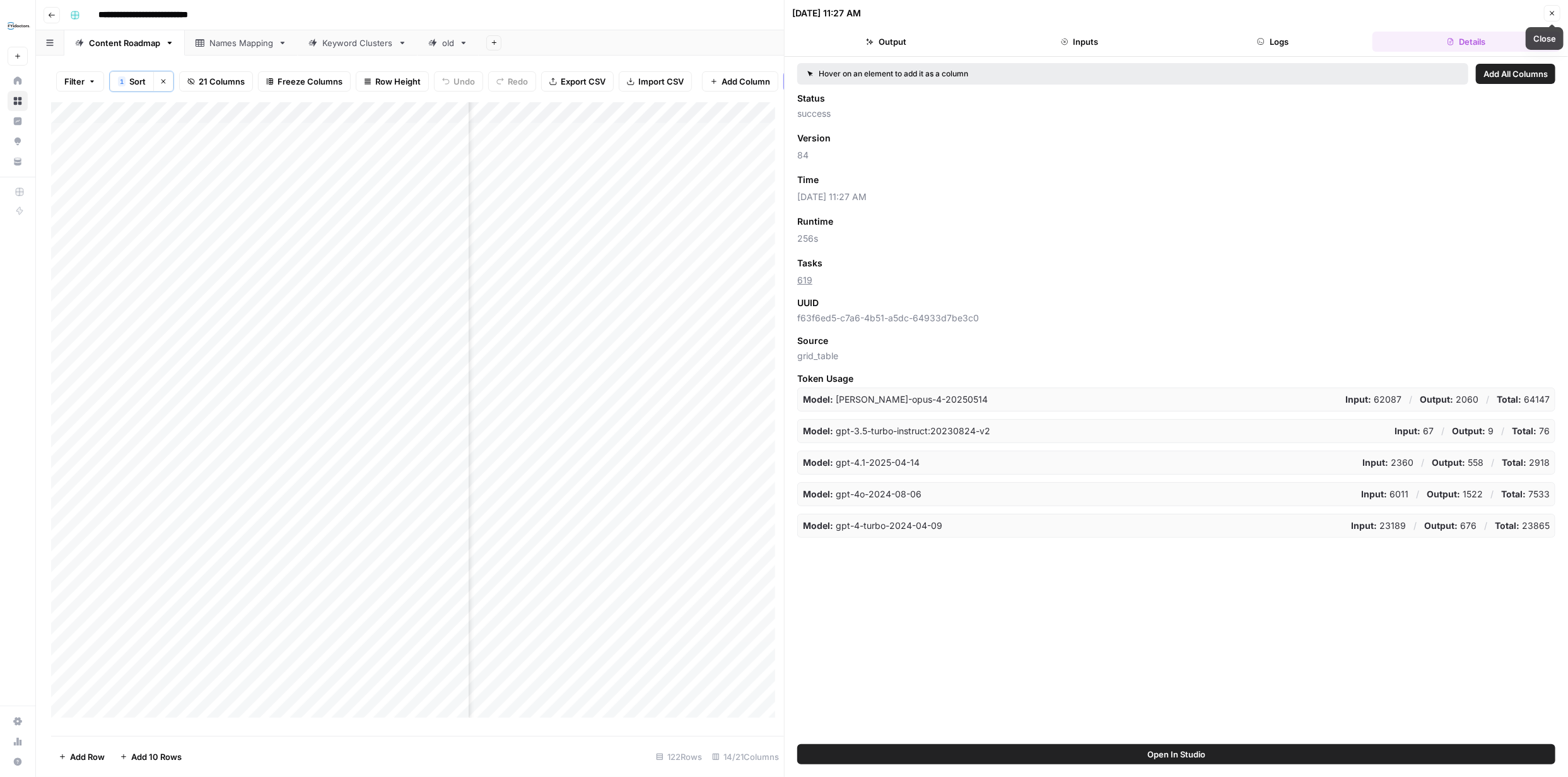
click at [1553, 7] on button "Close" at bounding box center [1552, 13] width 16 height 16
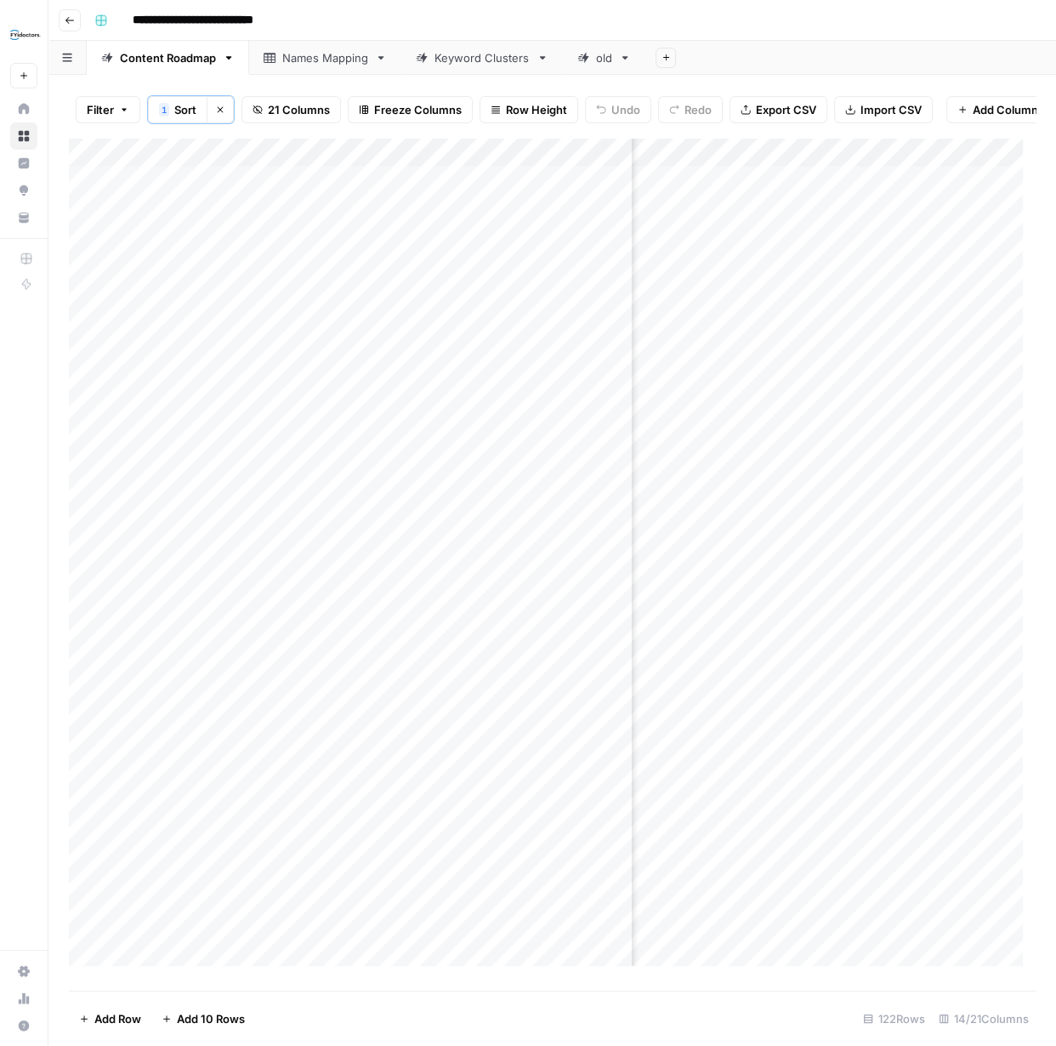
click at [531, 189] on div "Add Column" at bounding box center [552, 558] width 967 height 841
click at [533, 188] on div "Add Column" at bounding box center [552, 558] width 967 height 841
click at [488, 245] on div "Add Column" at bounding box center [552, 558] width 967 height 841
click at [490, 245] on textarea "**********" at bounding box center [560, 251] width 272 height 24
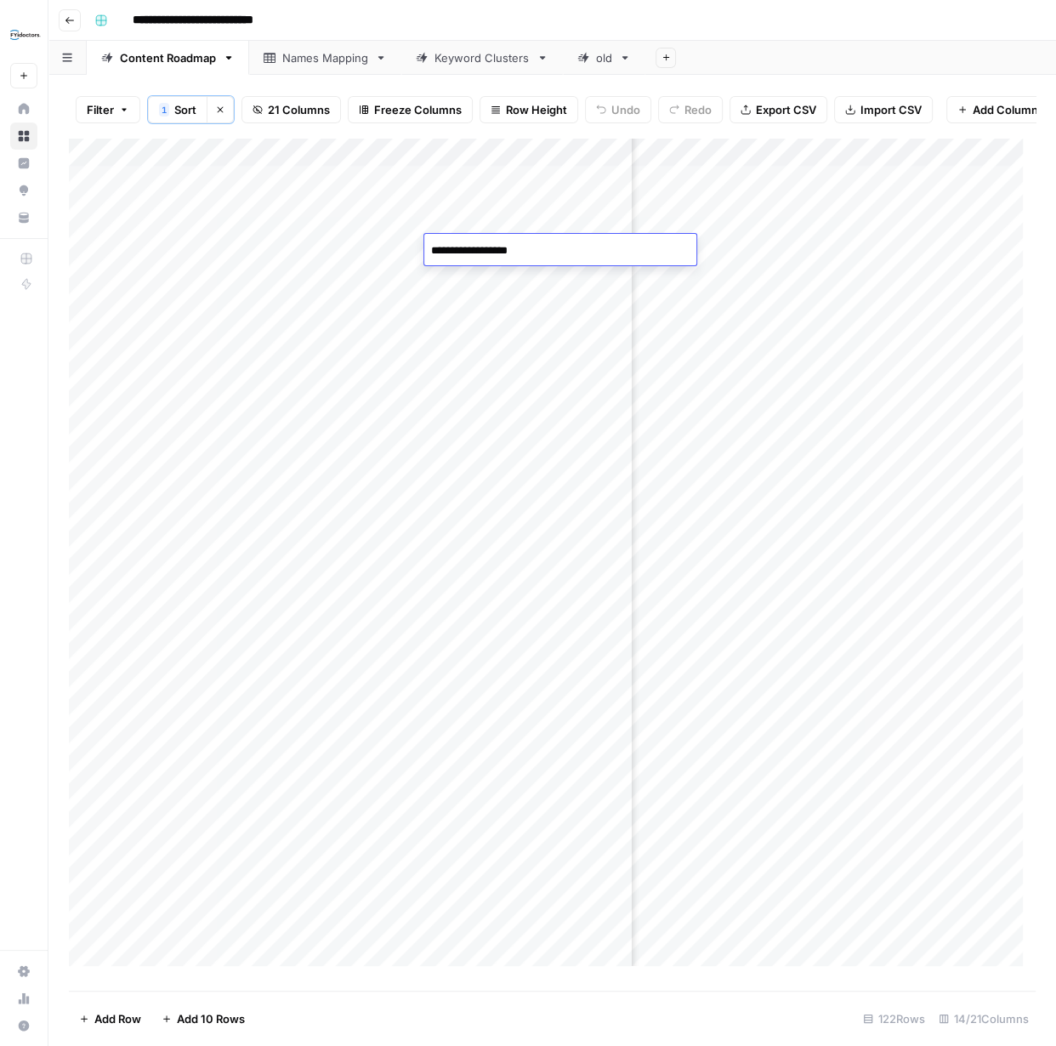
click at [490, 245] on textarea "**********" at bounding box center [560, 251] width 272 height 24
click at [530, 276] on div "Add Column" at bounding box center [552, 558] width 967 height 841
click at [532, 276] on div "Add Column" at bounding box center [552, 558] width 967 height 841
click at [533, 276] on textarea "**********" at bounding box center [560, 280] width 272 height 24
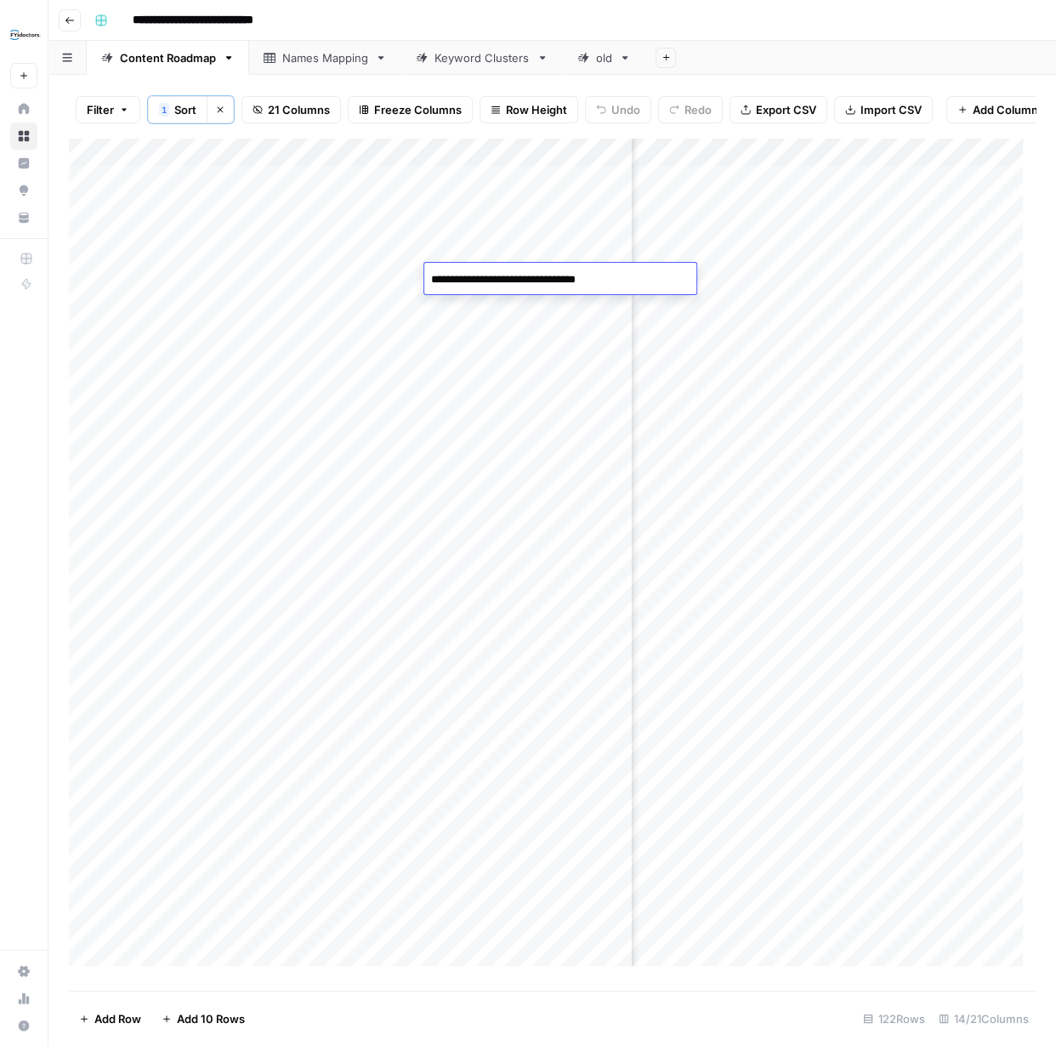
click at [534, 276] on textarea "**********" at bounding box center [560, 280] width 272 height 24
click at [494, 309] on div "Add Column" at bounding box center [552, 558] width 967 height 841
click at [498, 310] on div "Add Column" at bounding box center [552, 558] width 967 height 841
click at [498, 310] on textarea "**********" at bounding box center [560, 309] width 272 height 24
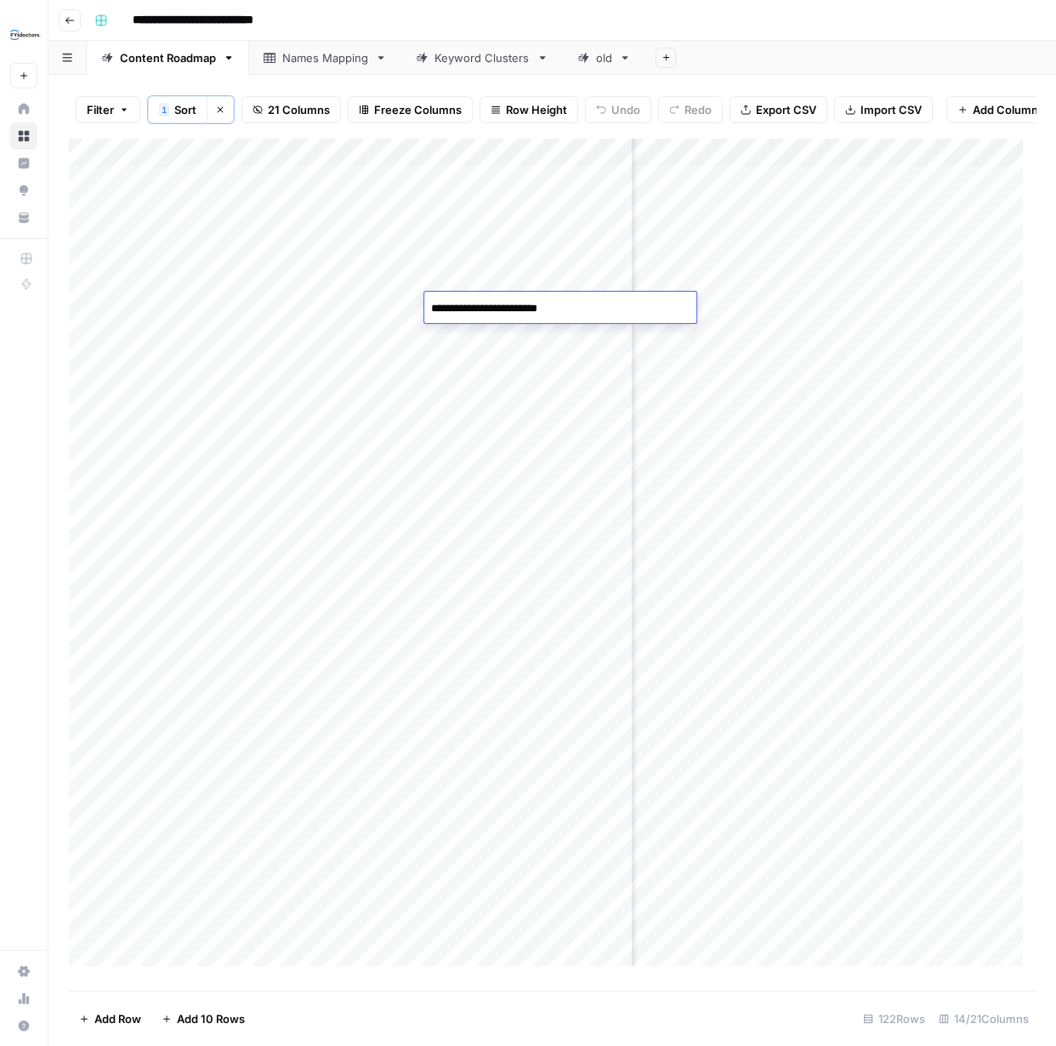
click at [499, 309] on textarea "**********" at bounding box center [560, 309] width 272 height 24
click at [936, 303] on div "Add Column" at bounding box center [552, 558] width 967 height 841
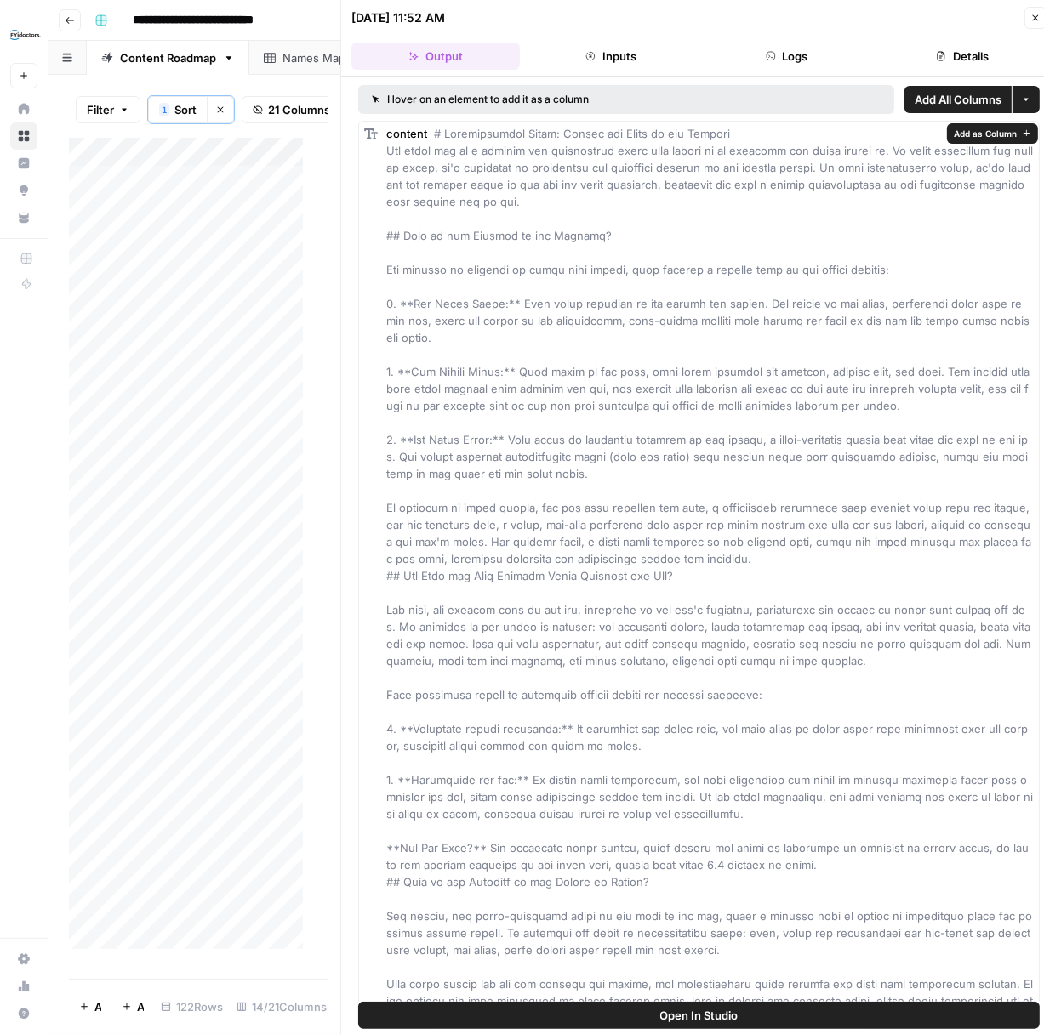
drag, startPoint x: 445, startPoint y: 130, endPoint x: 748, endPoint y: 135, distance: 302.8
copy span "Comprehensive Guide: Naming the Parts of the Eyeball"
click at [1039, 13] on icon "button" at bounding box center [1035, 18] width 10 height 10
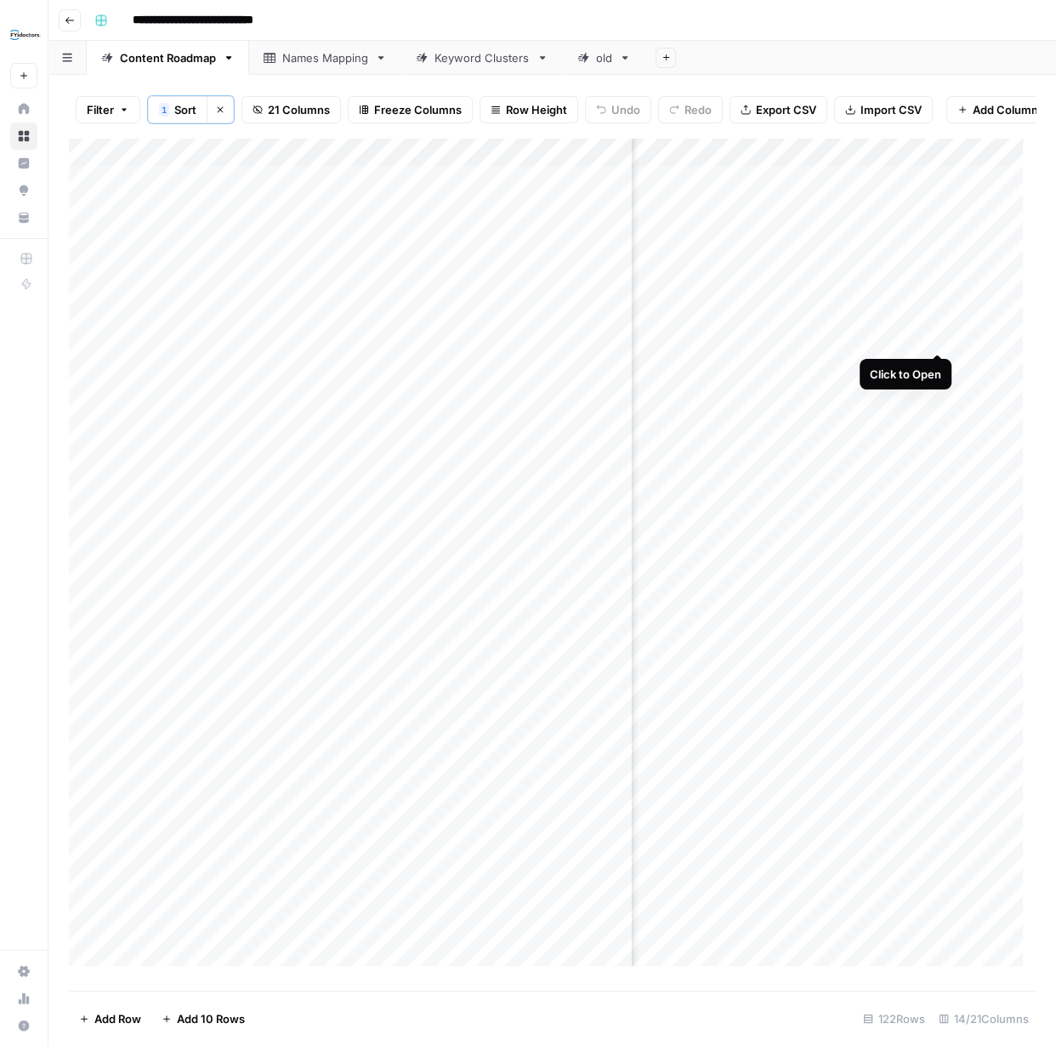
click at [935, 333] on div "Add Column" at bounding box center [552, 558] width 967 height 841
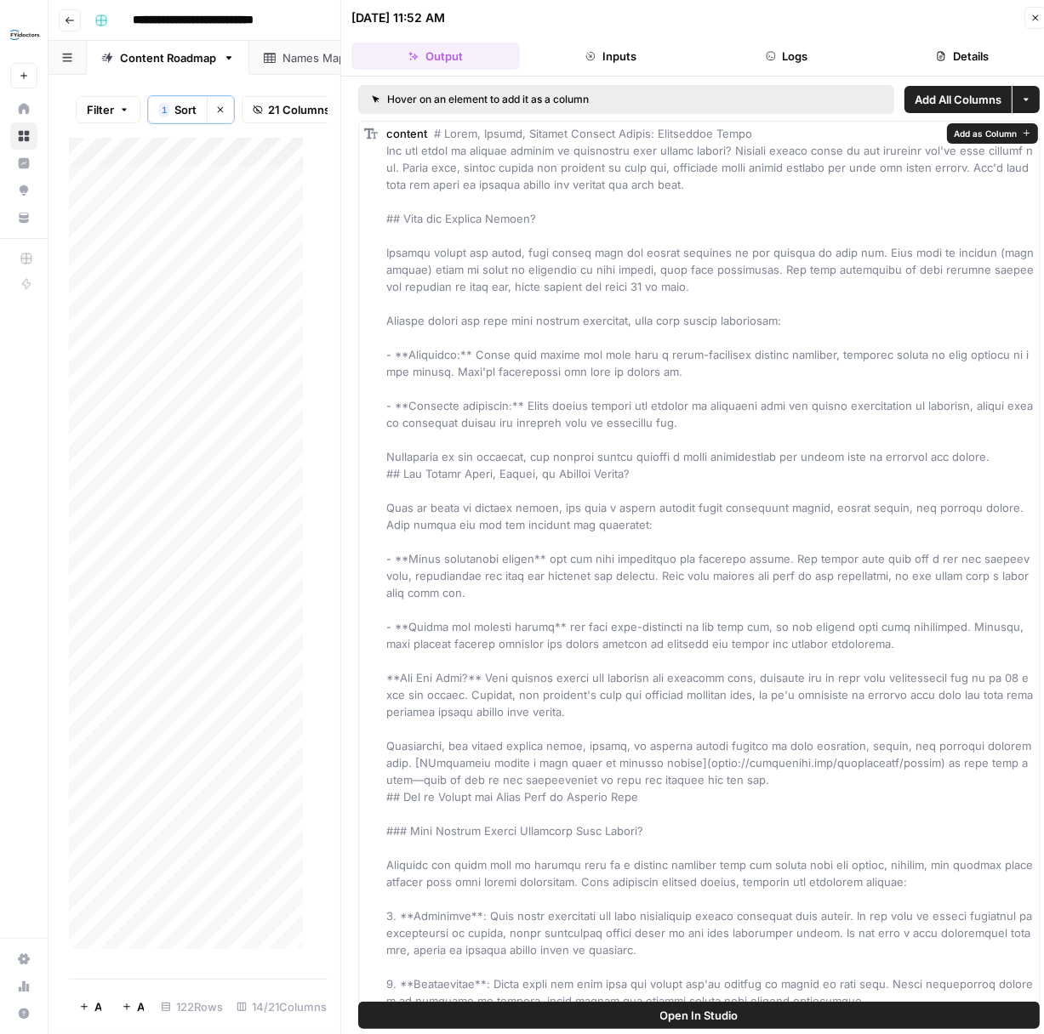
drag, startPoint x: 446, startPoint y: 131, endPoint x: 754, endPoint y: 132, distance: 308.7
copy span "Daily, Weekly, Monthly Contact Lenses: Comparison Guide"
